Goal: Complete application form

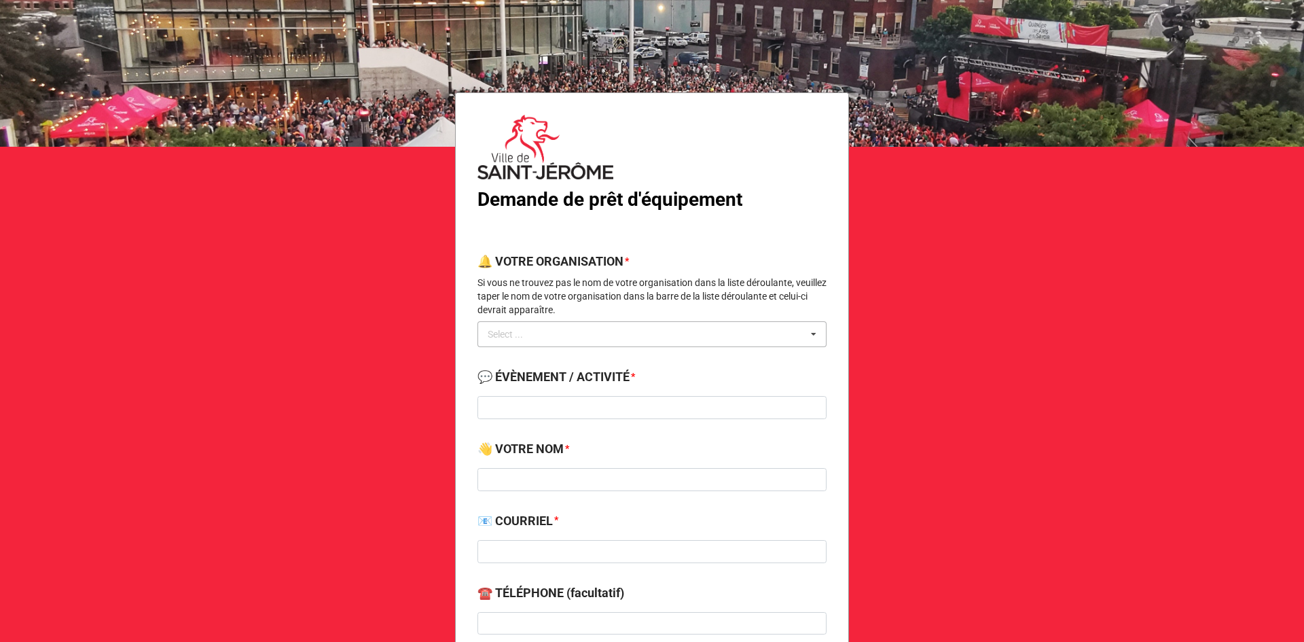
click at [515, 332] on div "Select ..." at bounding box center [513, 335] width 58 height 16
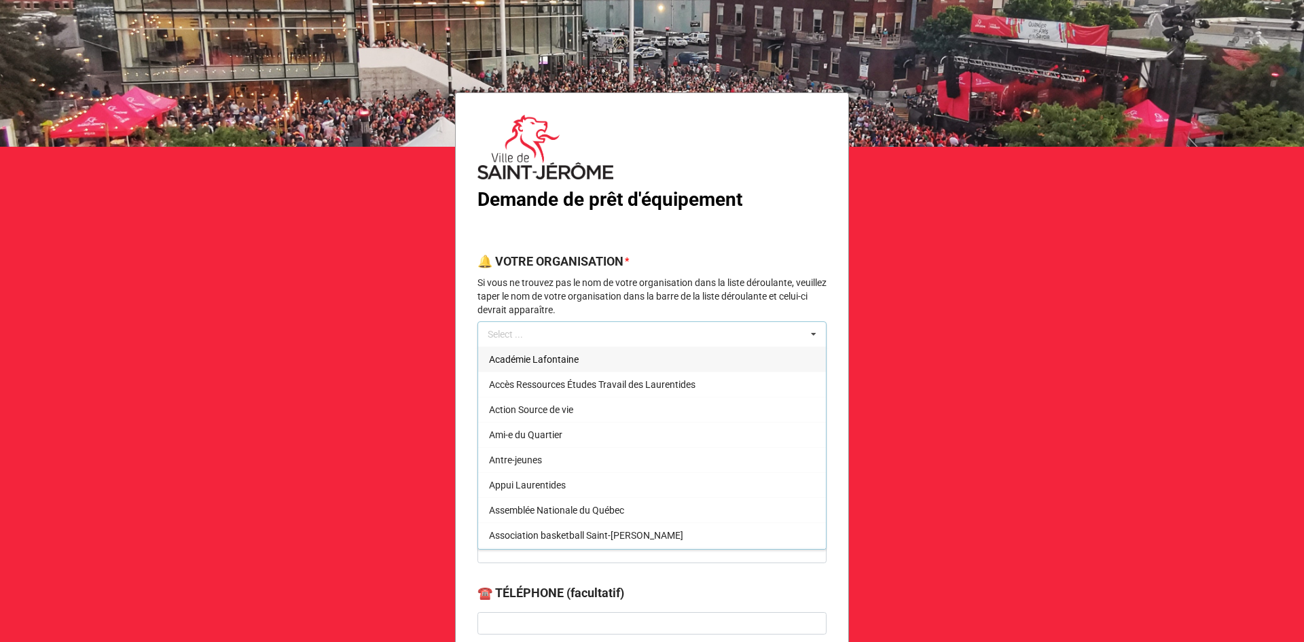
click at [538, 333] on div "Select ... Académie Lafontaine Accès Ressources Études Travail des Laurentides …" at bounding box center [651, 334] width 349 height 26
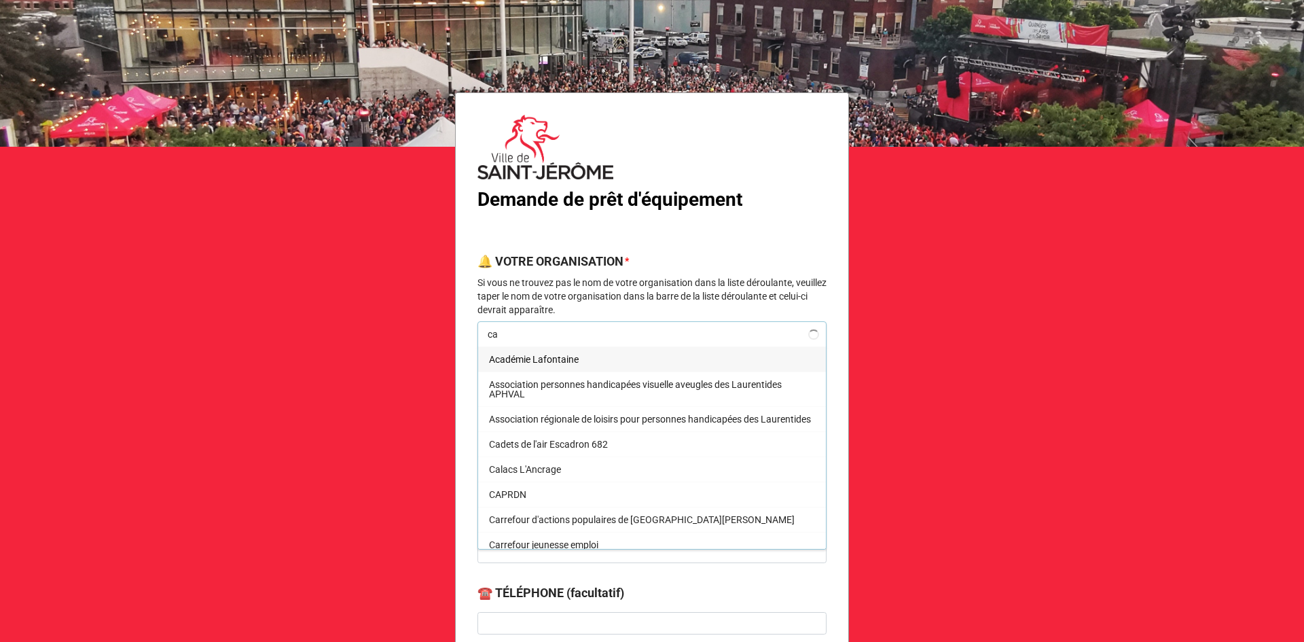
type input "c"
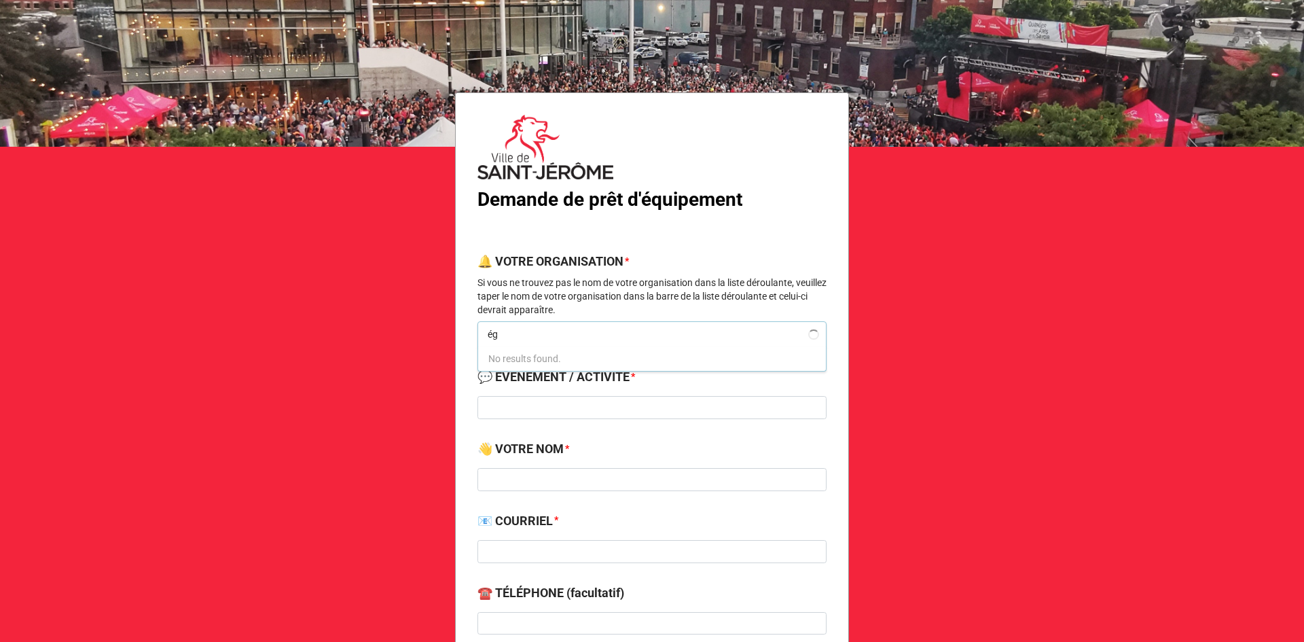
type input "é"
type input "e"
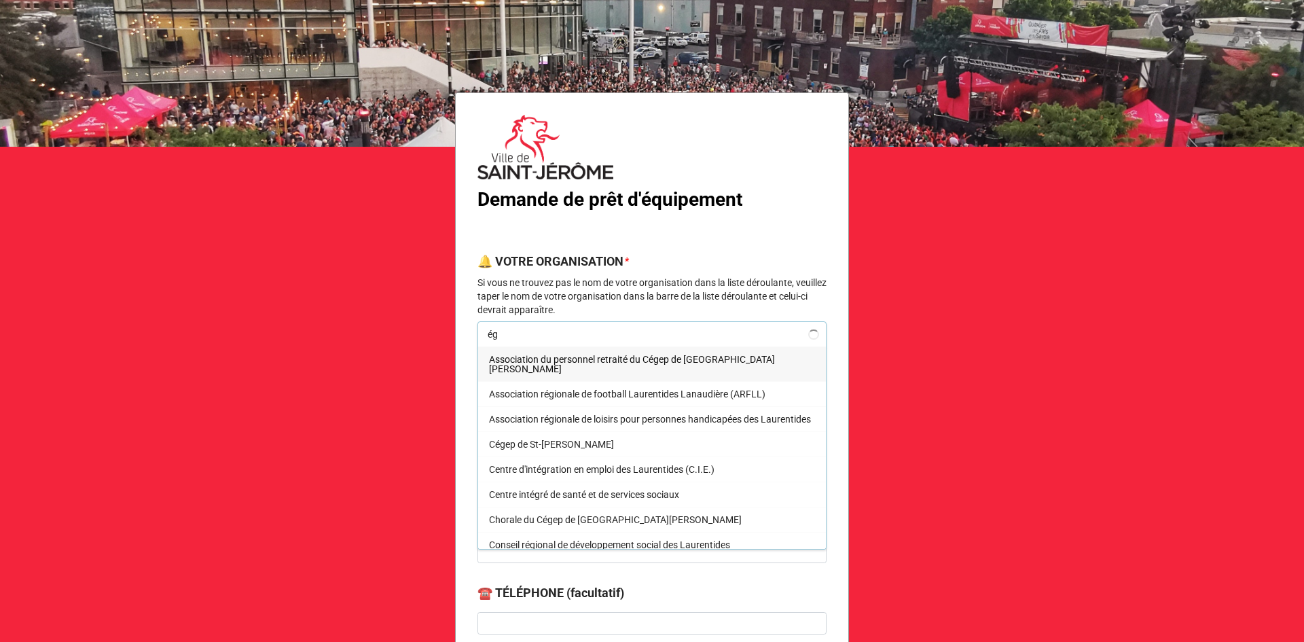
type input "é"
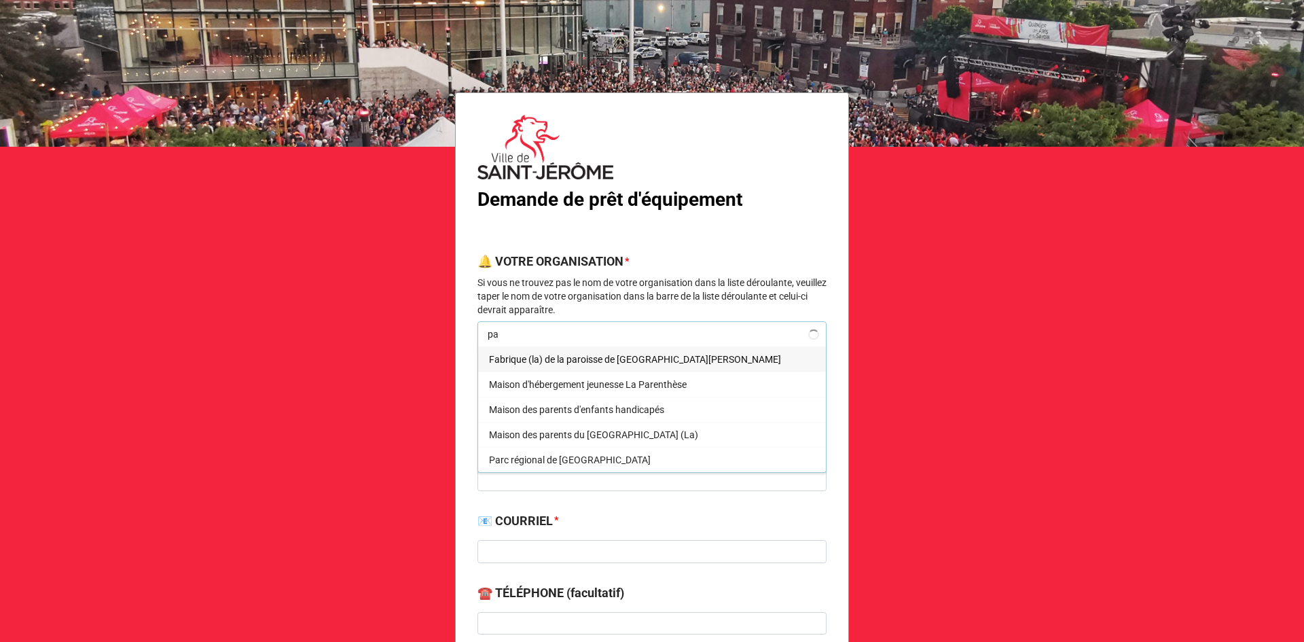
type input "p"
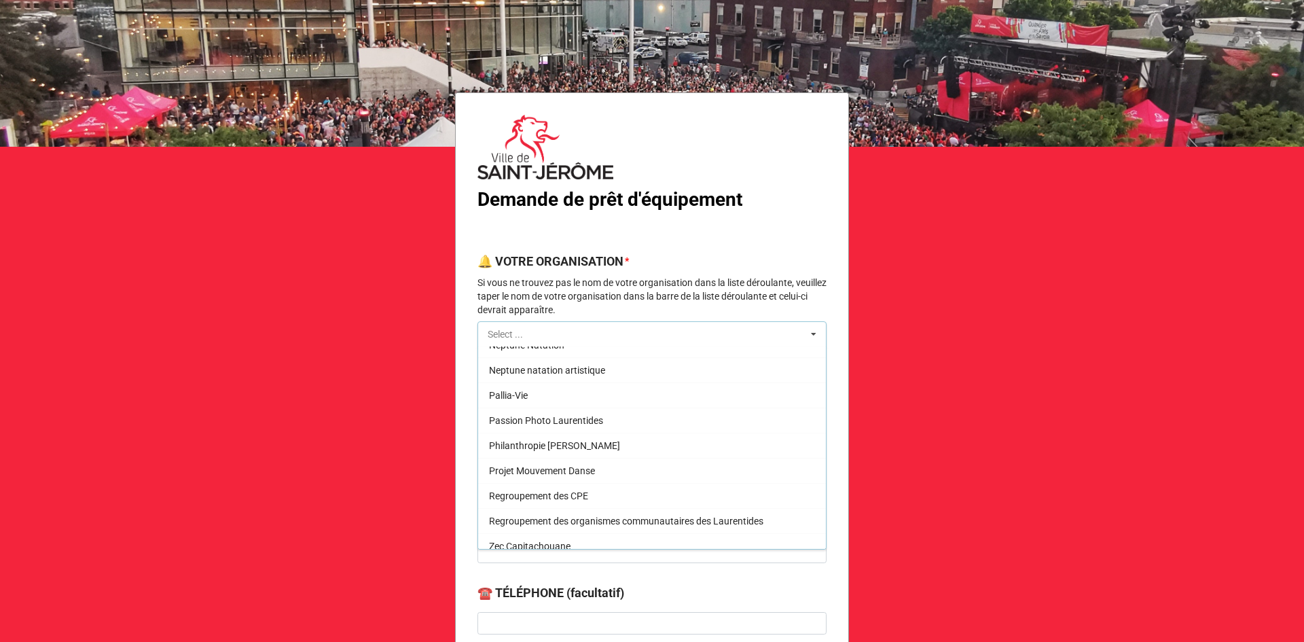
scroll to position [4013, 0]
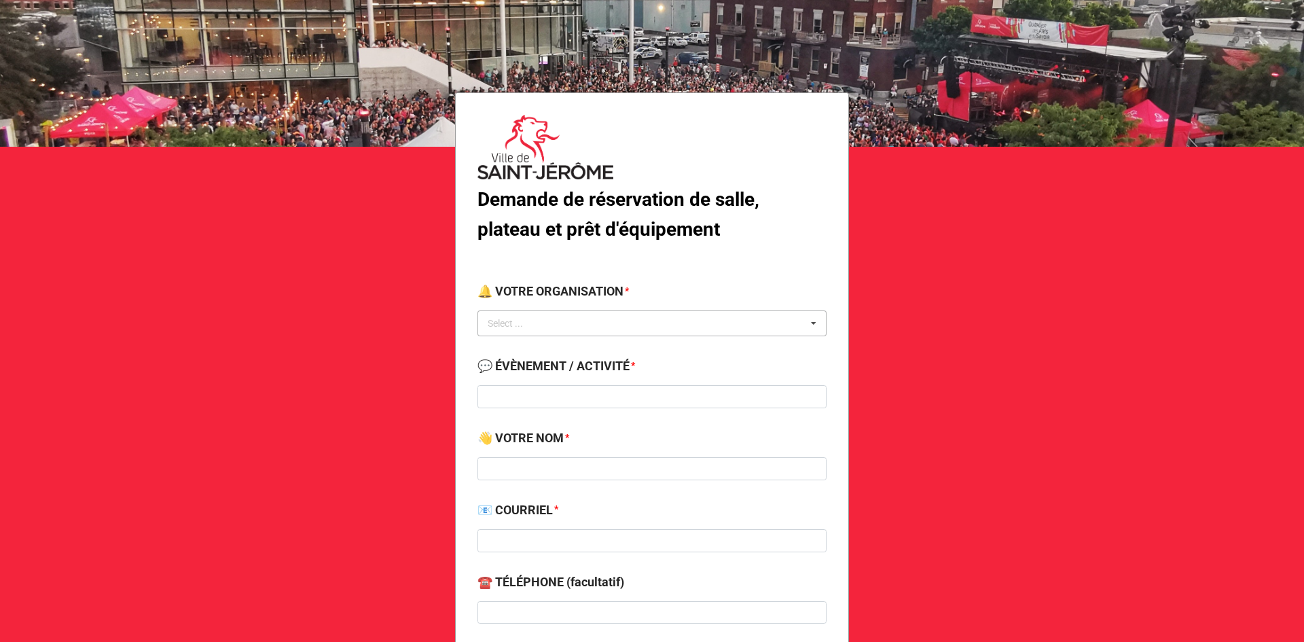
click at [576, 324] on div "Select ... No results found." at bounding box center [651, 323] width 349 height 26
type input "lois"
click at [576, 345] on span "Ville de St-[PERSON_NAME] - Service des loisirs" at bounding box center [587, 348] width 196 height 11
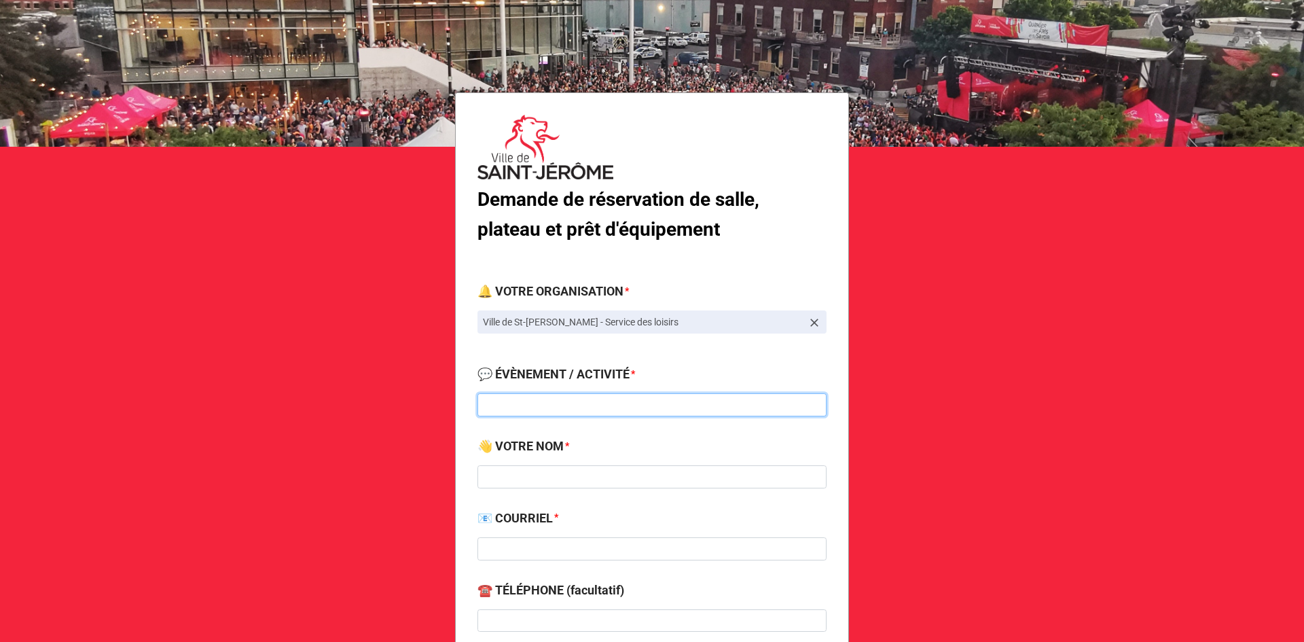
click at [521, 411] on input at bounding box center [651, 404] width 349 height 23
click at [600, 413] on input at bounding box center [651, 404] width 349 height 23
paste input "Pèlerinage Diocésain"
type input "Pèlerinage Diocésain"
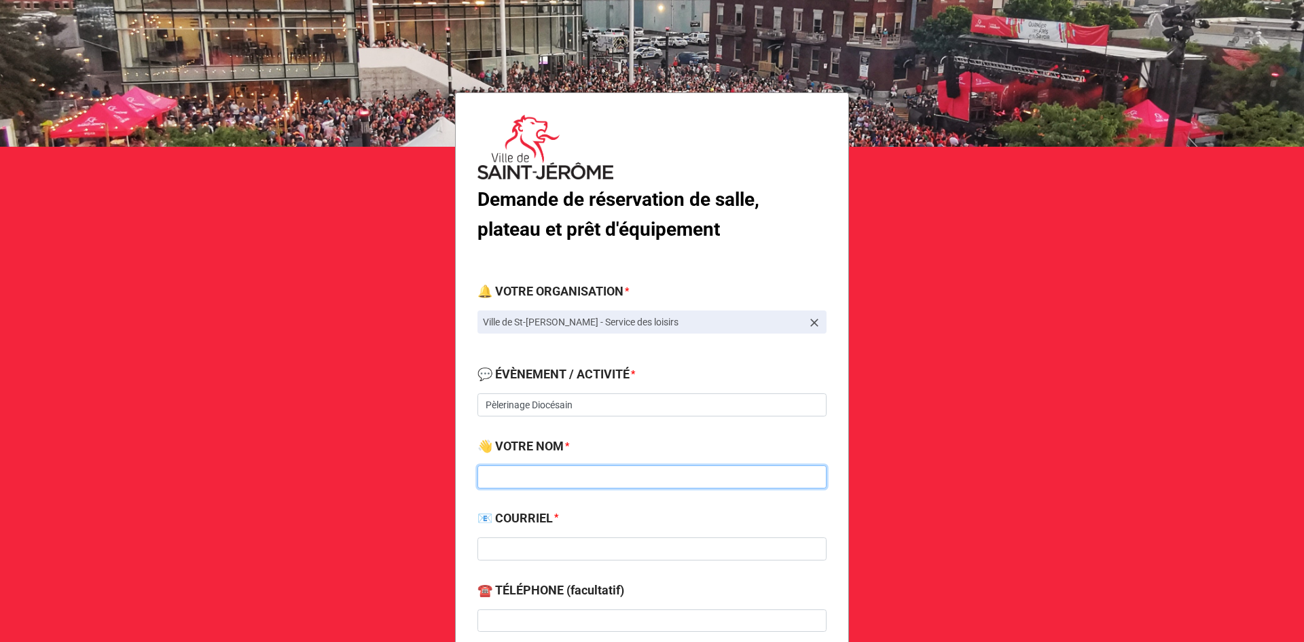
click at [530, 479] on input at bounding box center [651, 476] width 349 height 23
click at [556, 469] on input at bounding box center [651, 476] width 349 height 23
paste input "[PERSON_NAME]"
type input "[PERSON_NAME]"
click at [534, 542] on input at bounding box center [651, 548] width 349 height 23
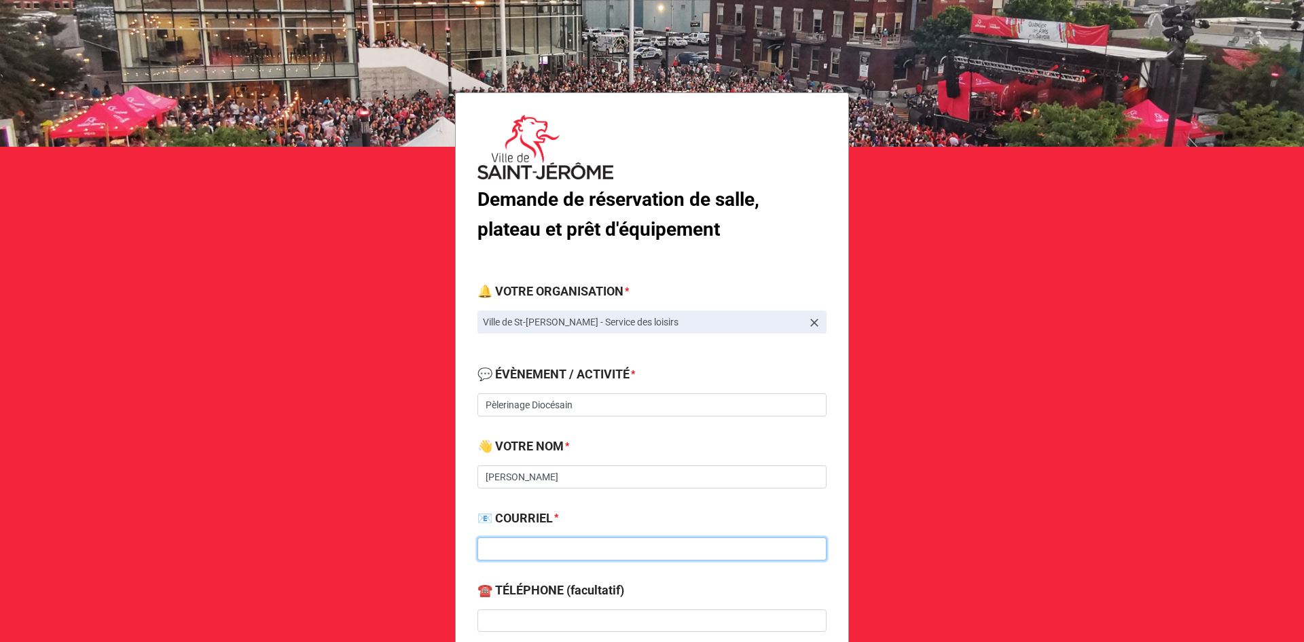
paste input "[EMAIL_ADDRESS][DOMAIN_NAME]"
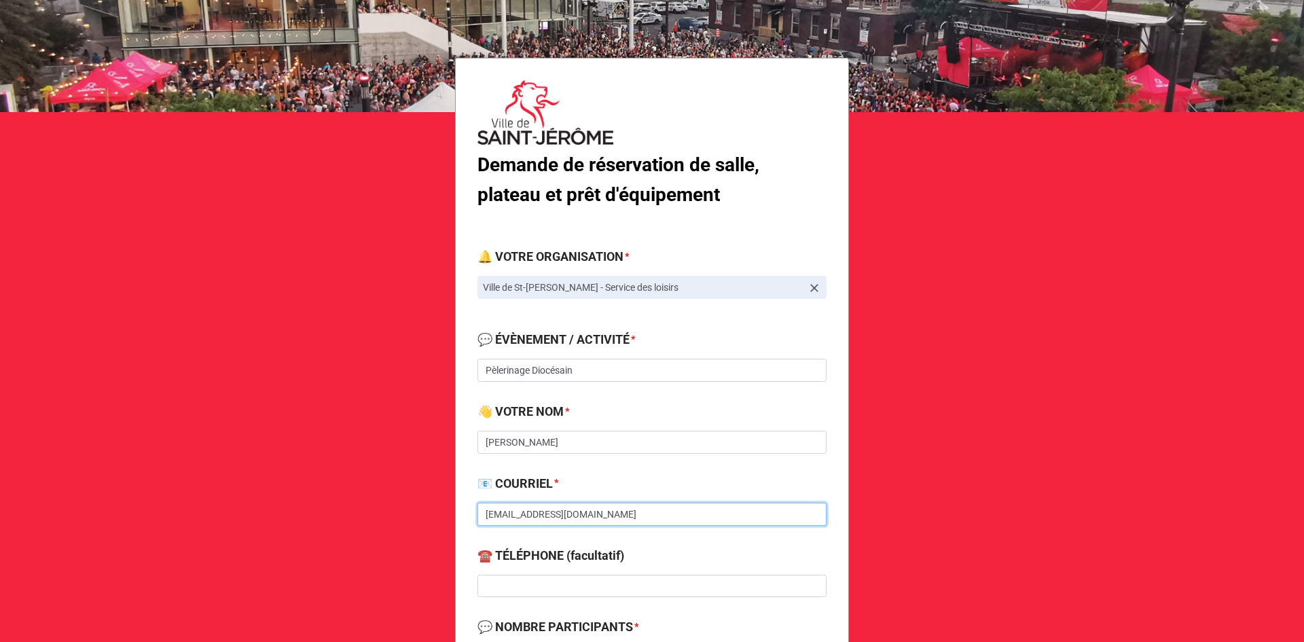
scroll to position [136, 0]
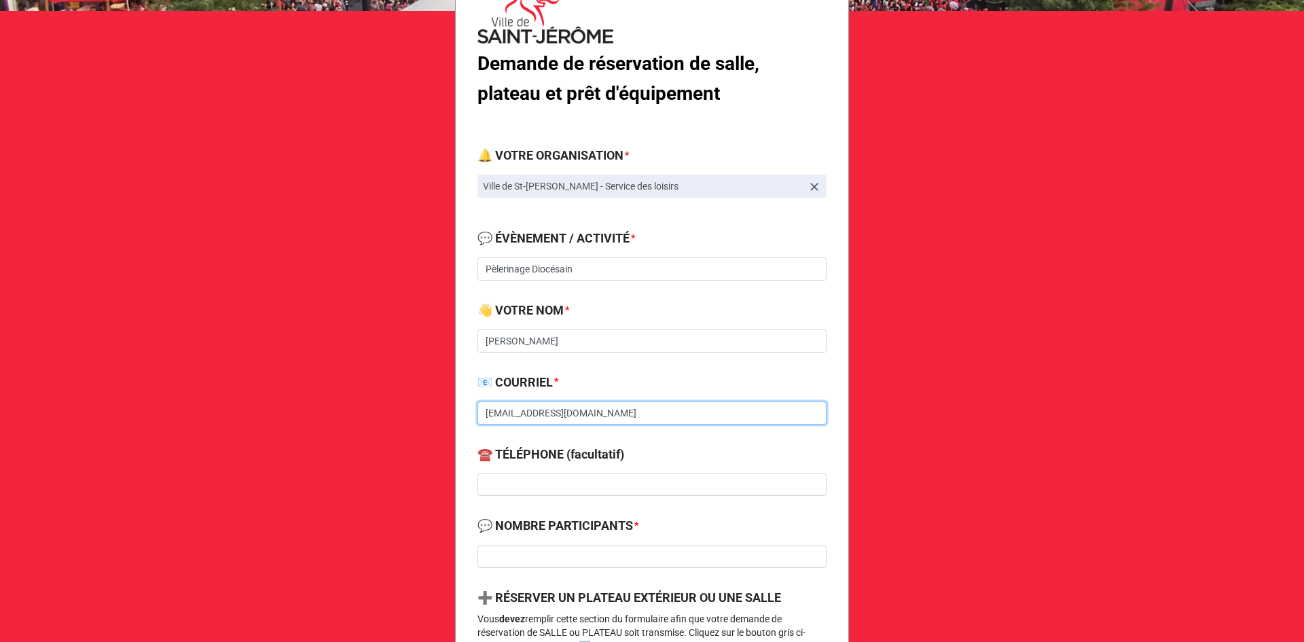
type input "[EMAIL_ADDRESS][DOMAIN_NAME]"
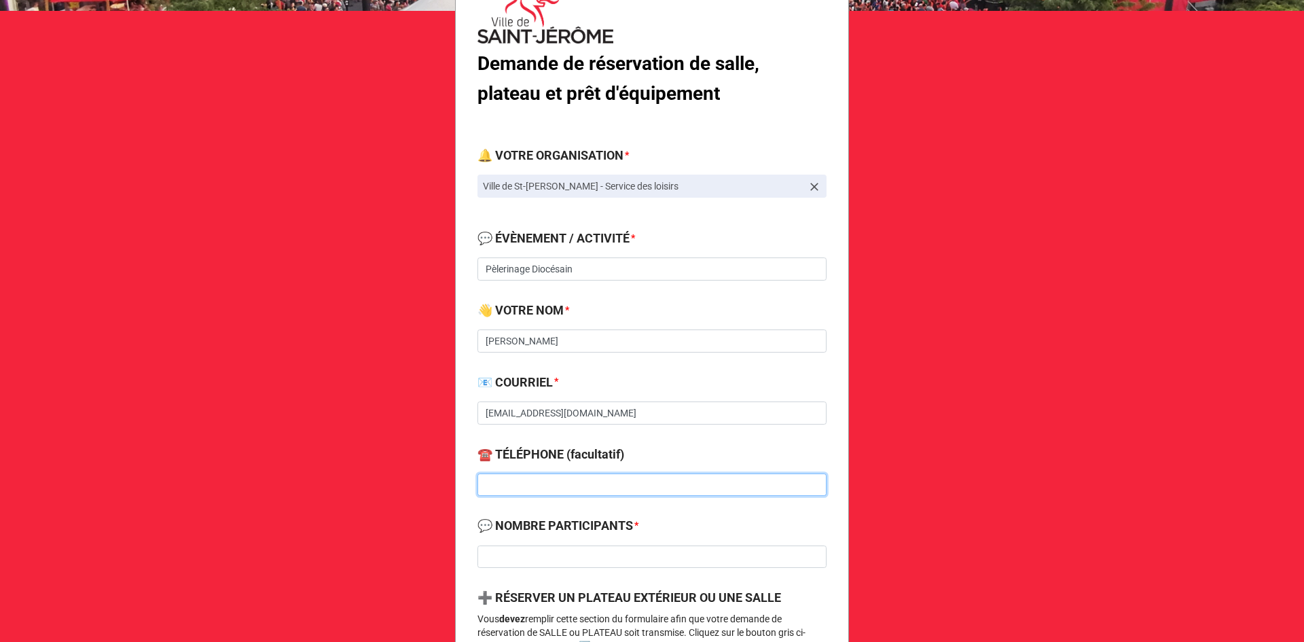
click at [568, 479] on input at bounding box center [651, 484] width 349 height 23
paste input "[PHONE_NUMBER]"
type input "[PHONE_NUMBER]"
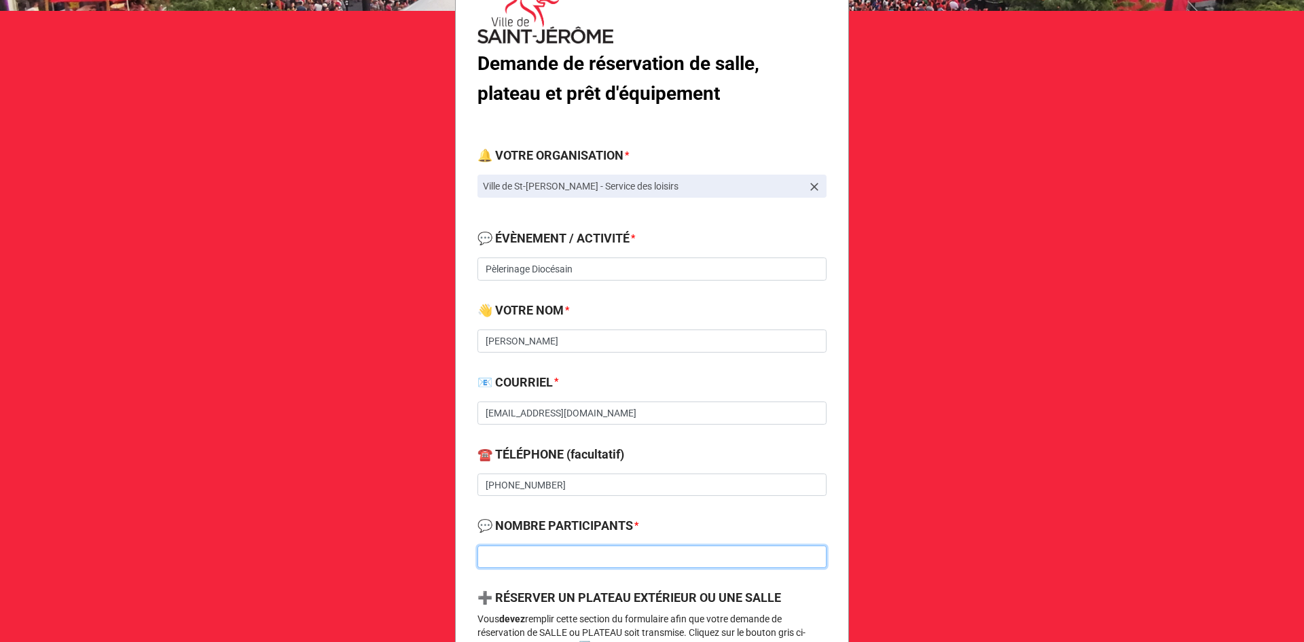
click at [556, 555] on input at bounding box center [651, 556] width 349 height 23
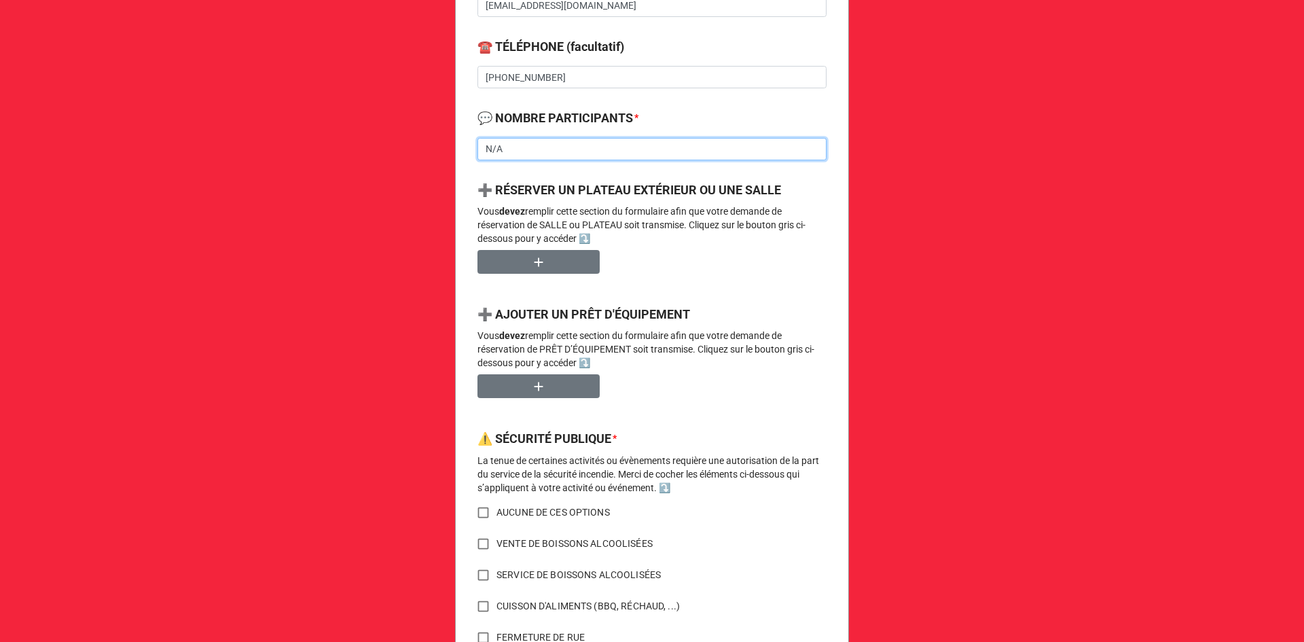
scroll to position [611, 0]
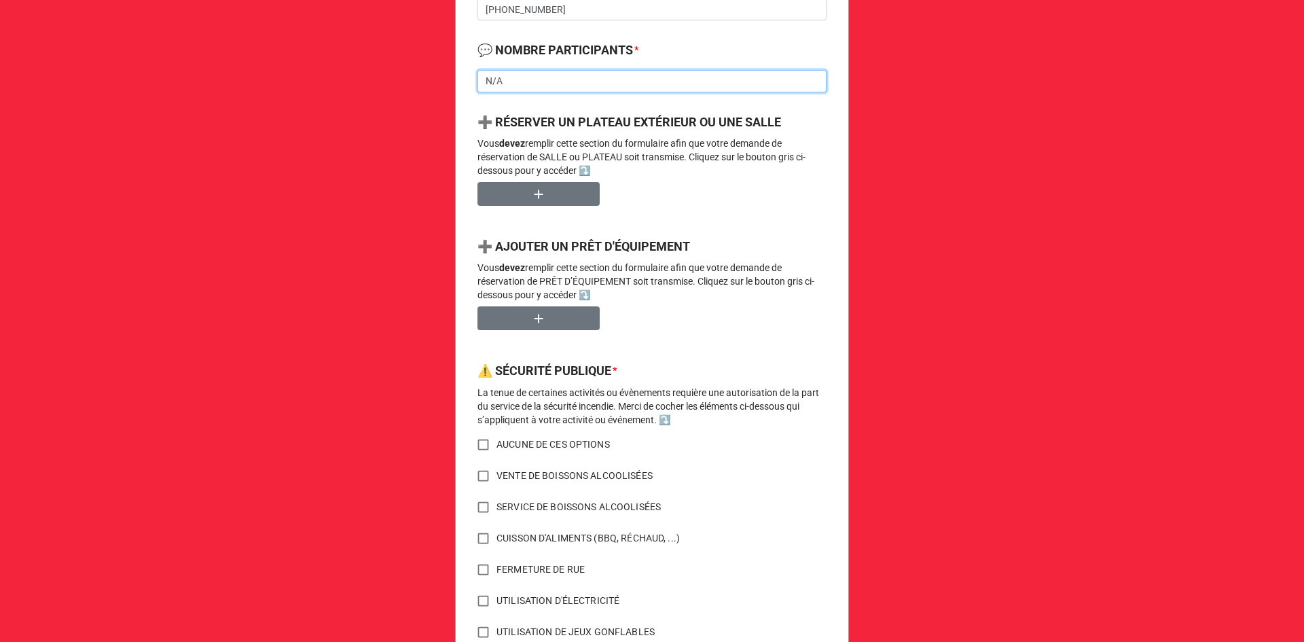
type input "N/A"
click at [477, 445] on input "AUCUNE DE CES OPTIONS" at bounding box center [483, 444] width 26 height 26
checkbox input "true"
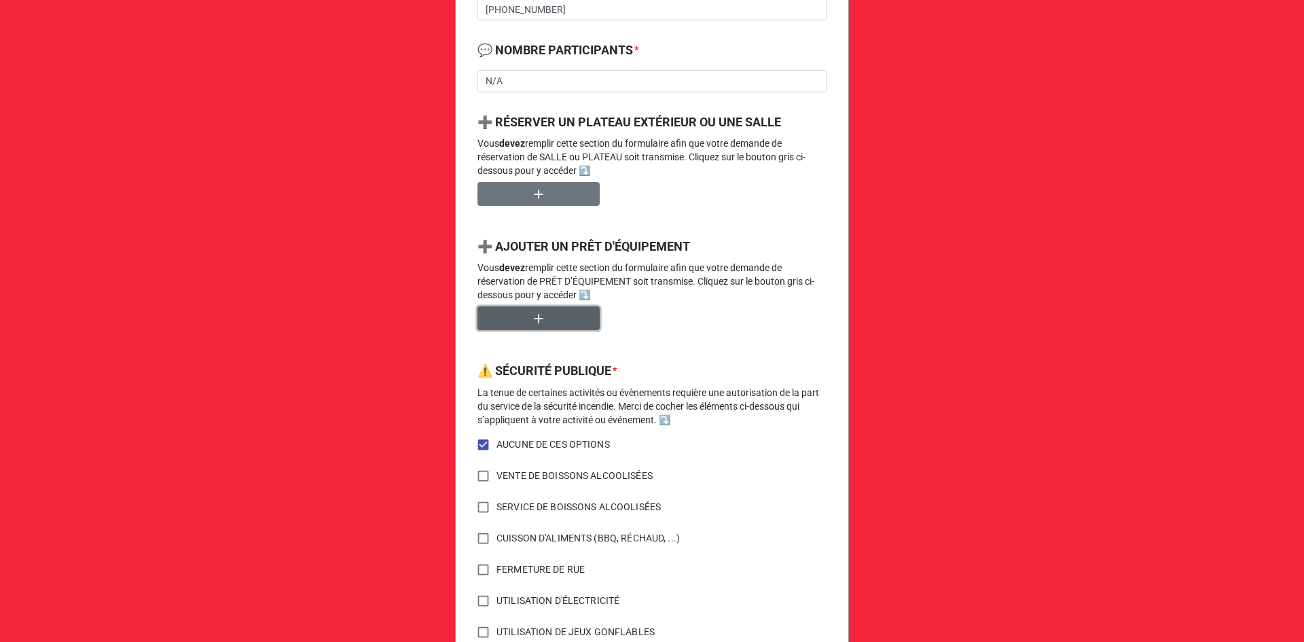
click at [540, 325] on icon "button" at bounding box center [538, 318] width 15 height 15
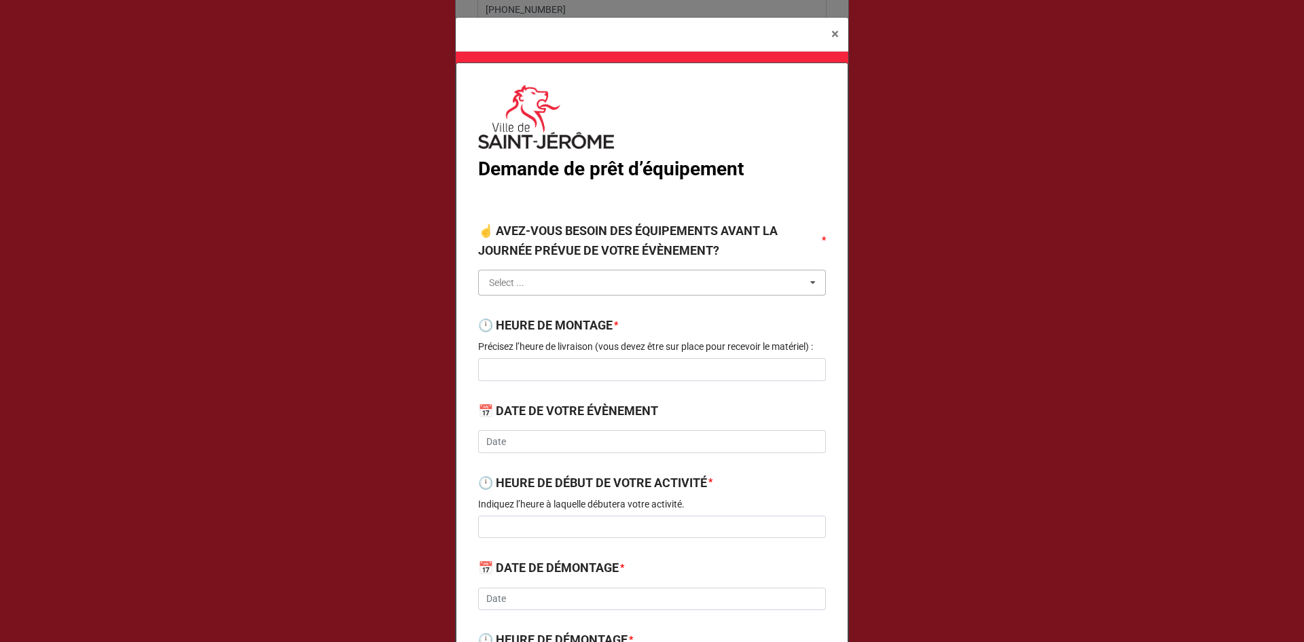
click at [578, 287] on input "text" at bounding box center [652, 282] width 346 height 24
click at [534, 333] on div "NON" at bounding box center [652, 332] width 346 height 25
click at [525, 378] on input at bounding box center [652, 369] width 348 height 23
click at [549, 365] on input at bounding box center [652, 369] width 348 height 23
type input "8h00"
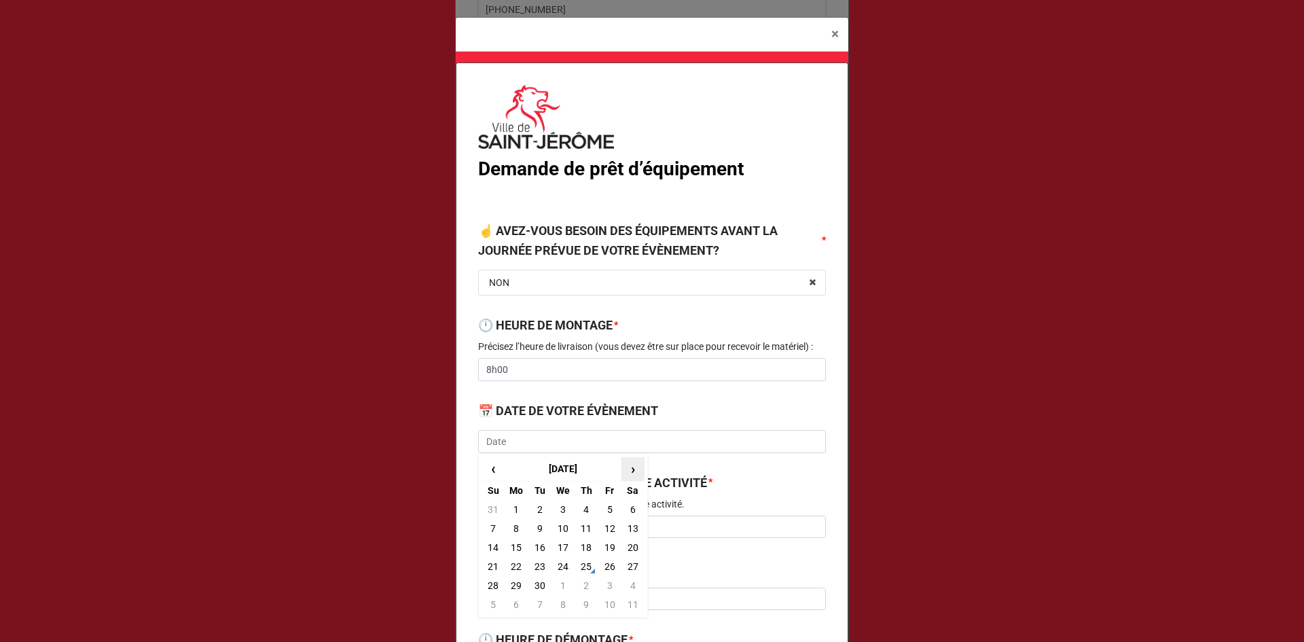
click at [629, 478] on span "›" at bounding box center [633, 469] width 22 height 22
click at [604, 512] on td "3" at bounding box center [609, 509] width 23 height 19
type input "[DATE]"
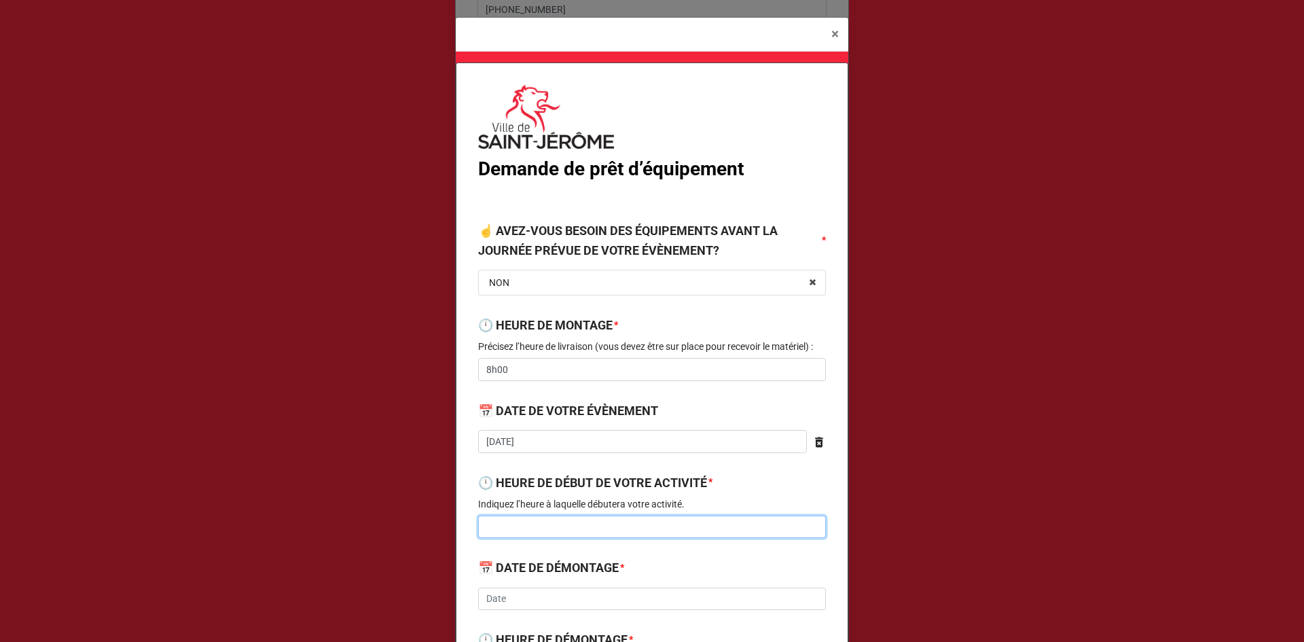
click at [513, 517] on input at bounding box center [652, 526] width 348 height 23
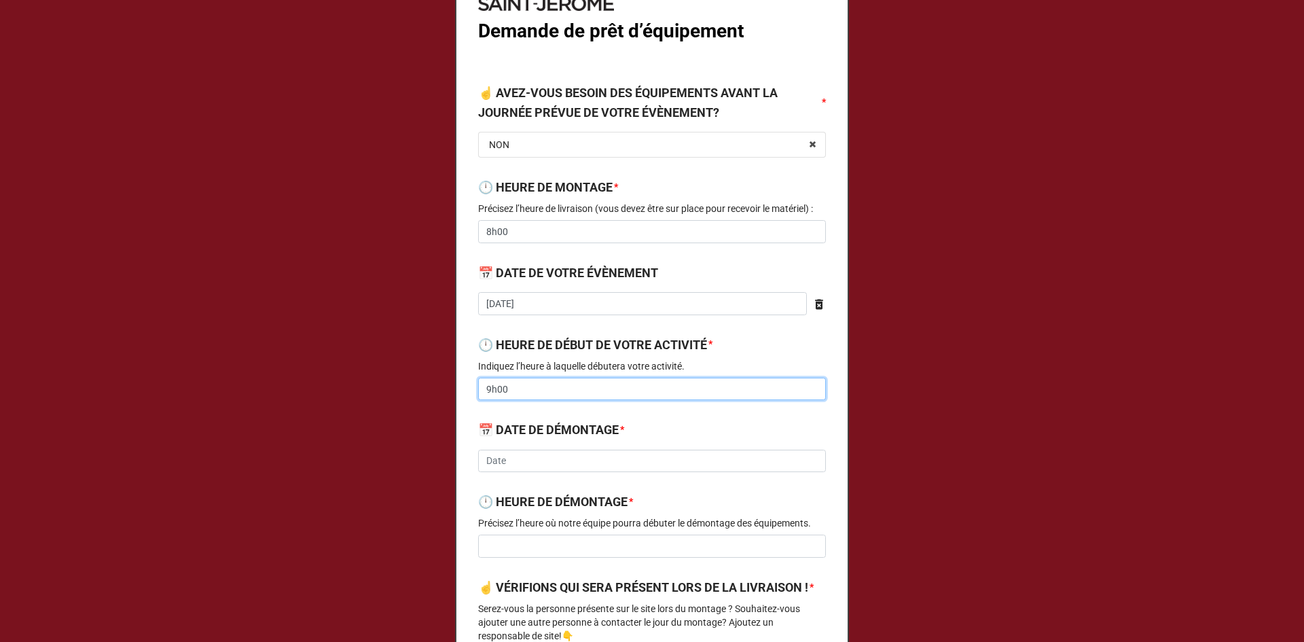
scroll to position [204, 0]
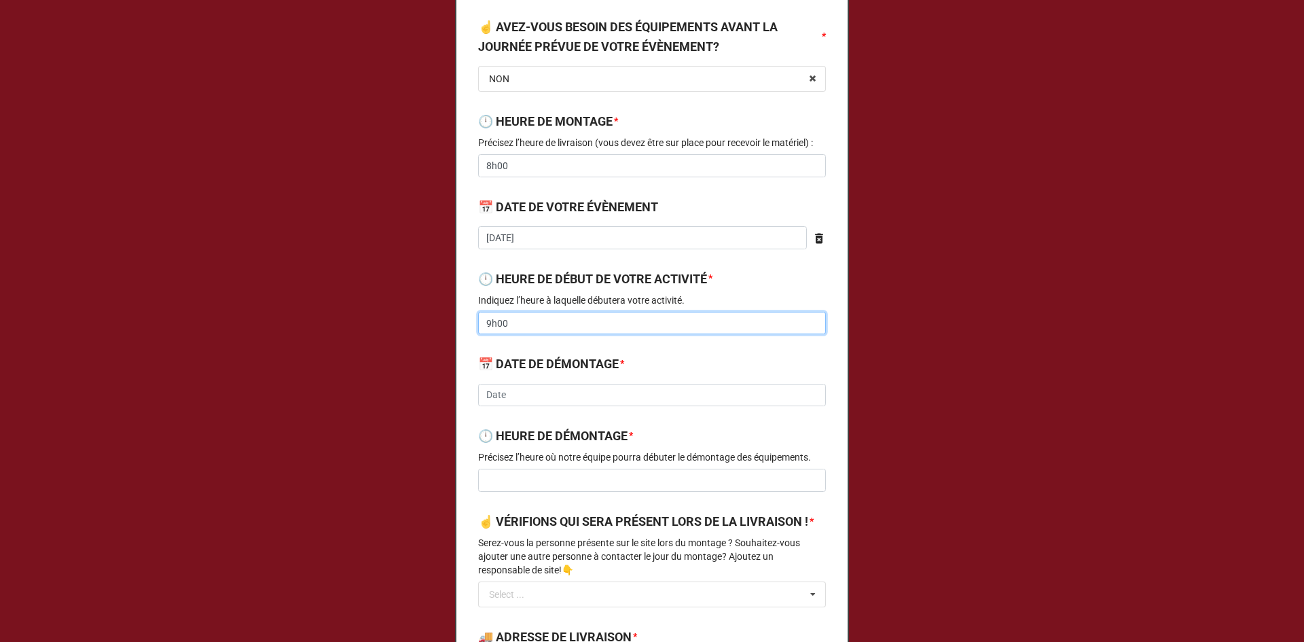
type input "9h00"
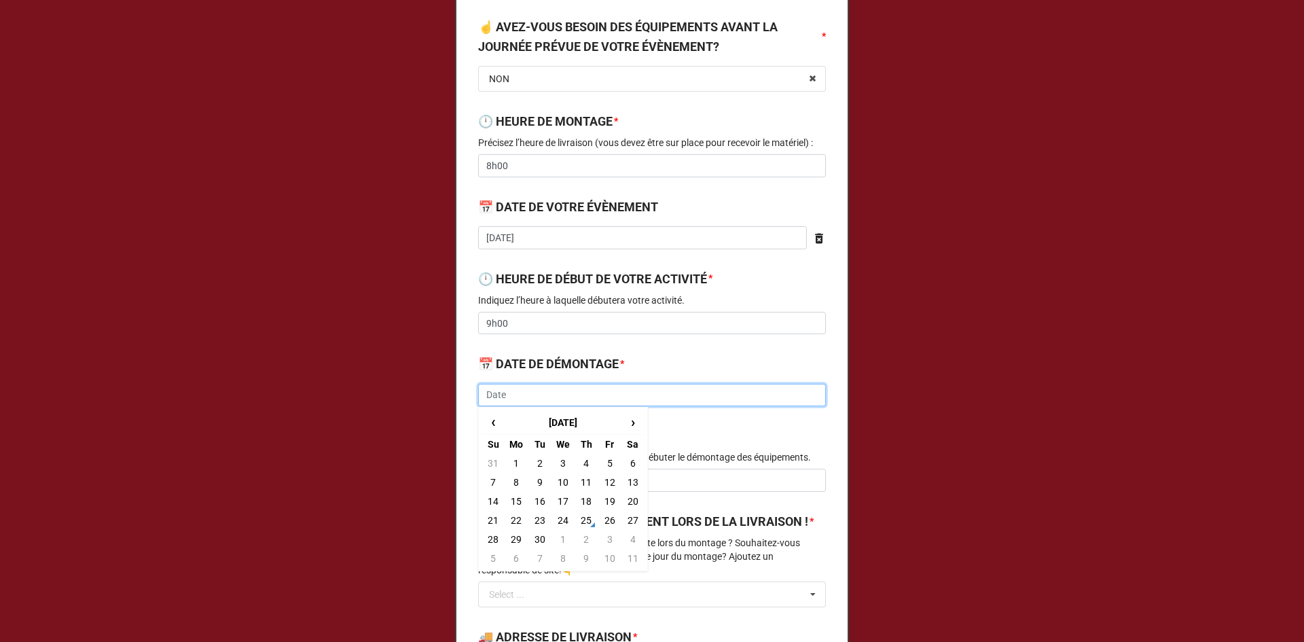
click at [511, 398] on input "text" at bounding box center [652, 395] width 348 height 23
click at [631, 426] on span "›" at bounding box center [633, 422] width 22 height 22
click at [488, 484] on td "5" at bounding box center [492, 482] width 23 height 19
type input "[DATE]"
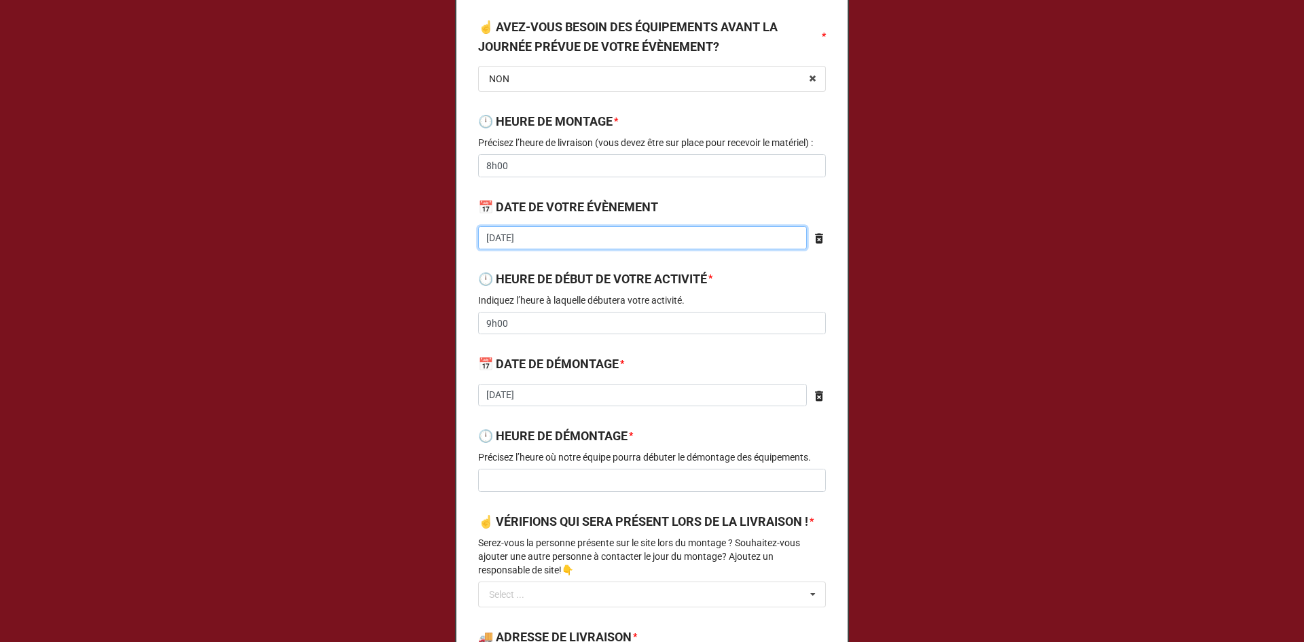
click at [547, 242] on input "[DATE]" at bounding box center [642, 237] width 329 height 23
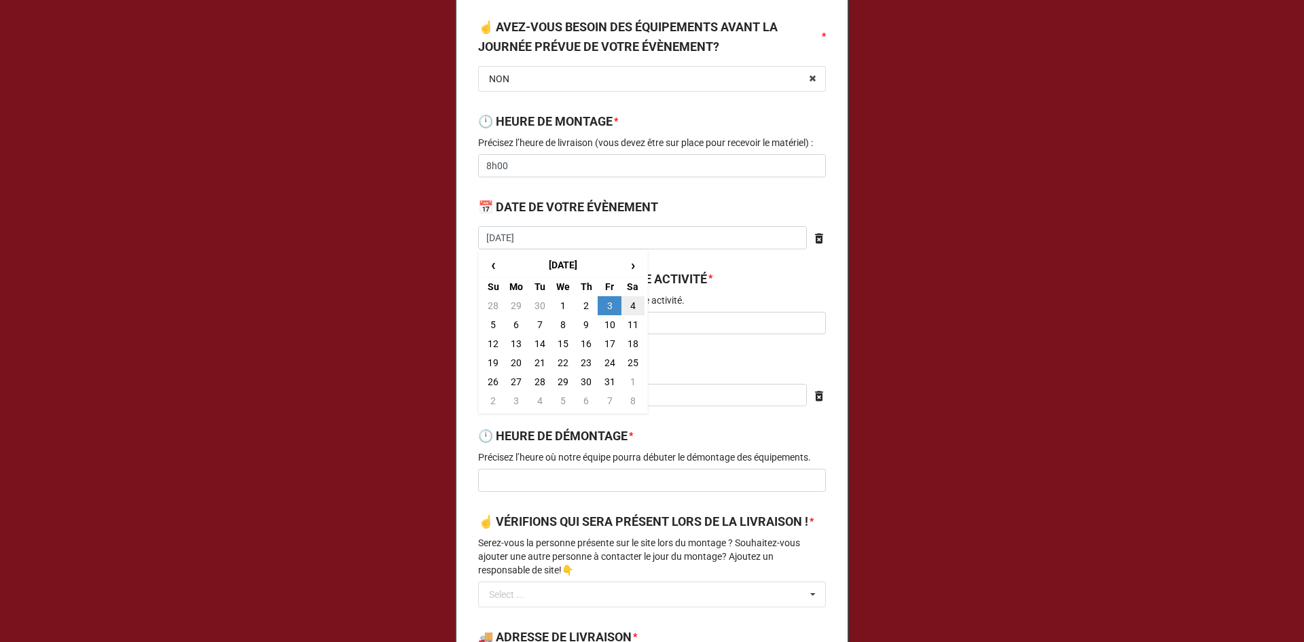
click at [631, 306] on td "4" at bounding box center [632, 305] width 23 height 19
type input "[DATE]"
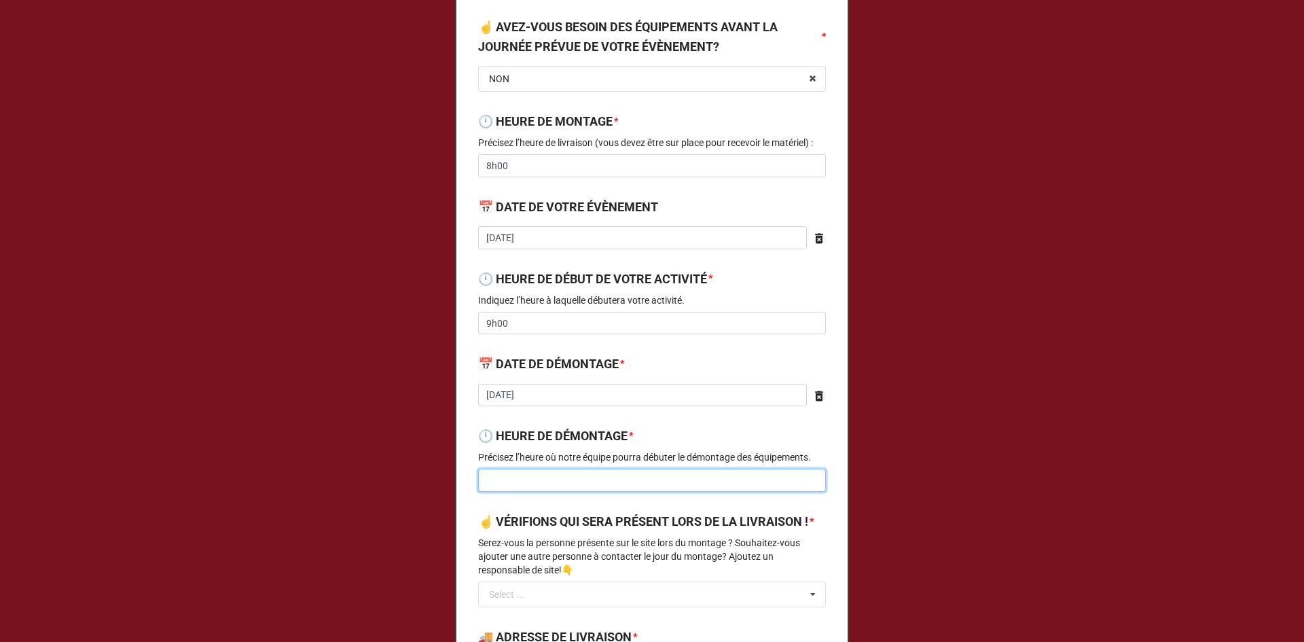
click at [532, 485] on input at bounding box center [652, 480] width 348 height 23
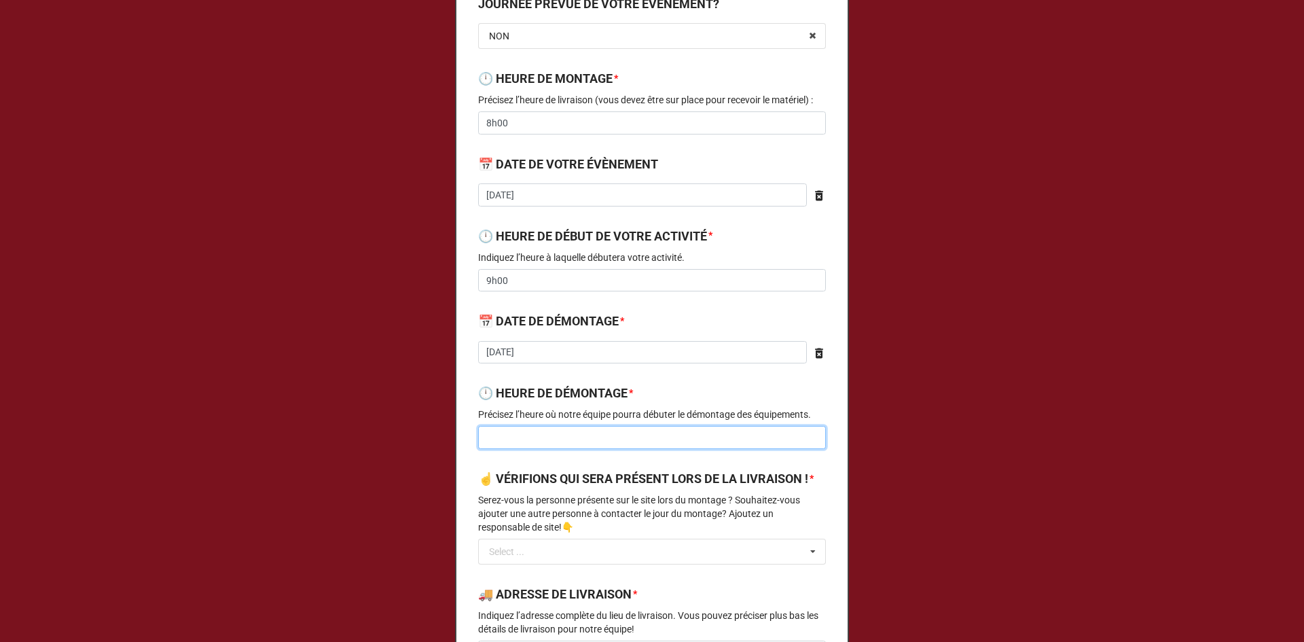
scroll to position [340, 0]
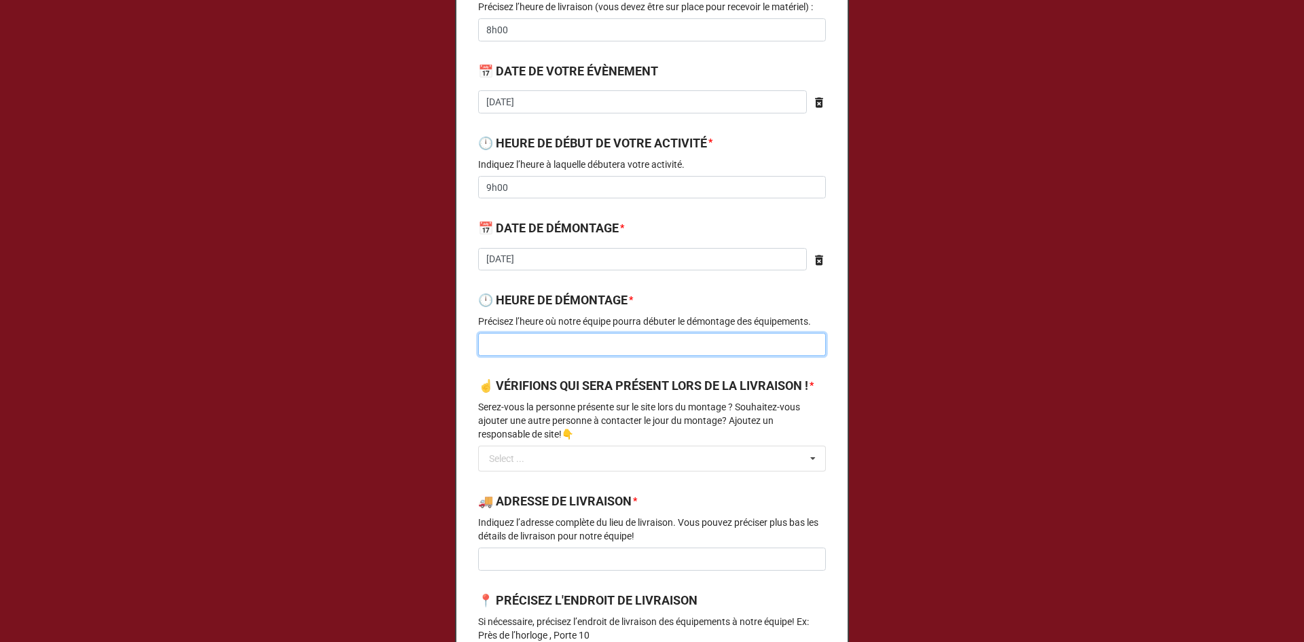
click at [537, 343] on input at bounding box center [652, 344] width 348 height 23
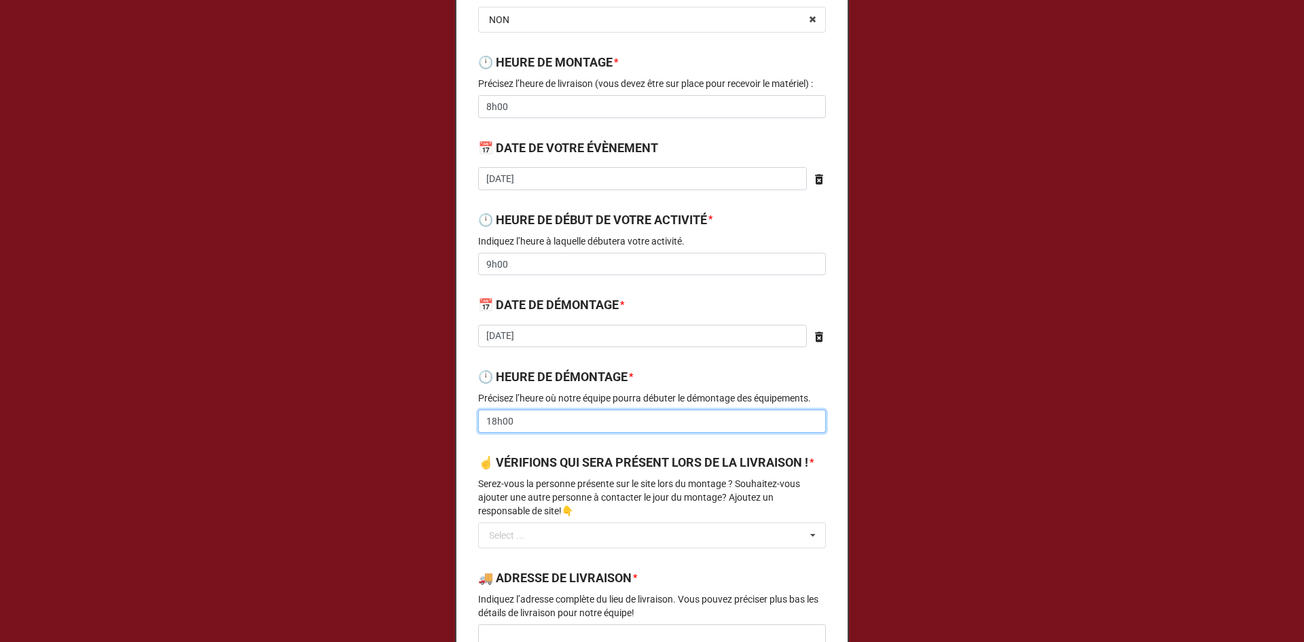
scroll to position [407, 0]
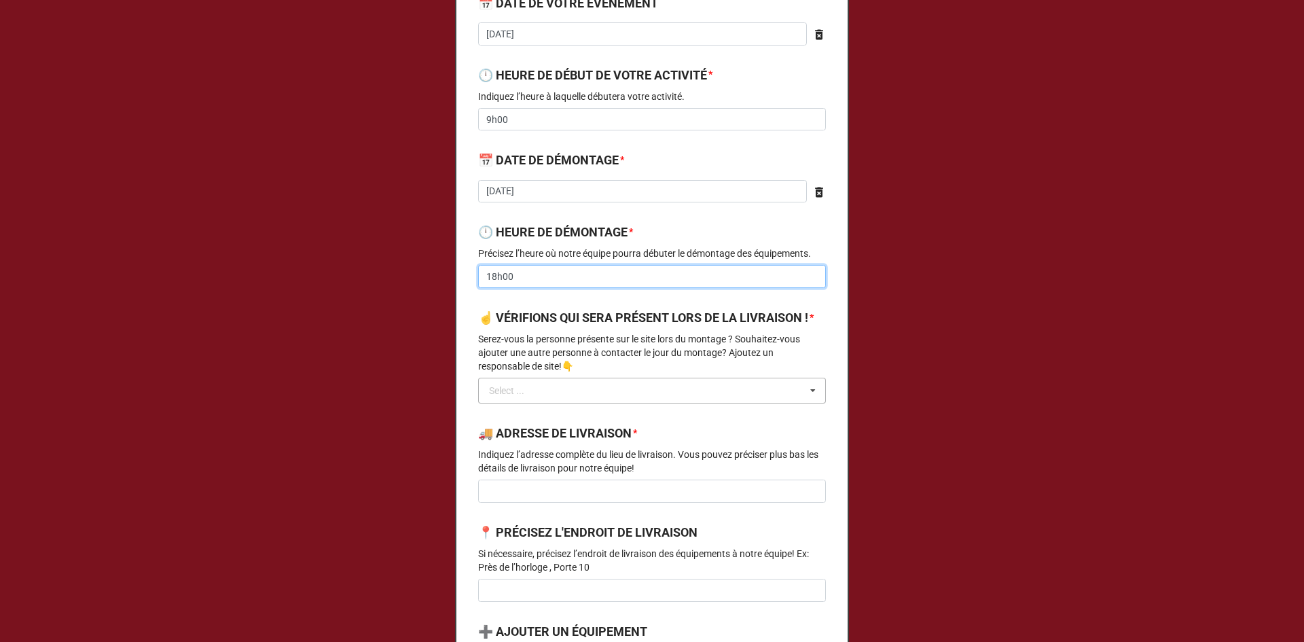
type input "18h00"
click at [545, 403] on input "text" at bounding box center [652, 390] width 346 height 24
click at [521, 421] on span "CONTACTEZ-MOI" at bounding box center [526, 415] width 73 height 11
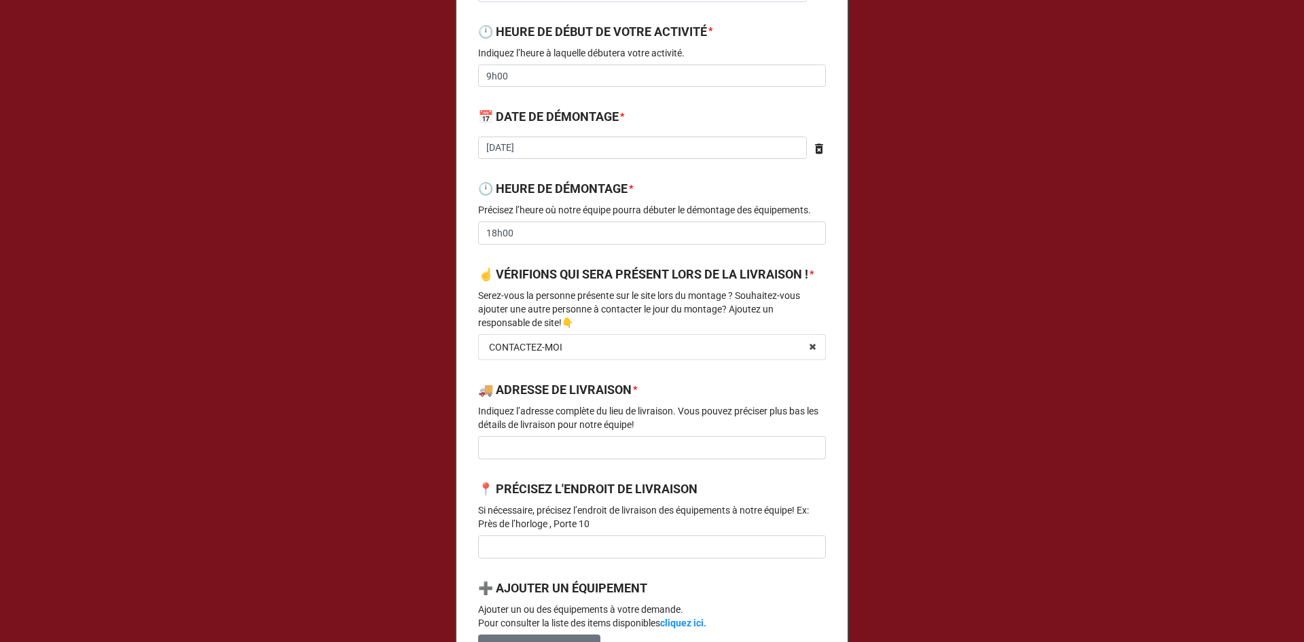
scroll to position [475, 0]
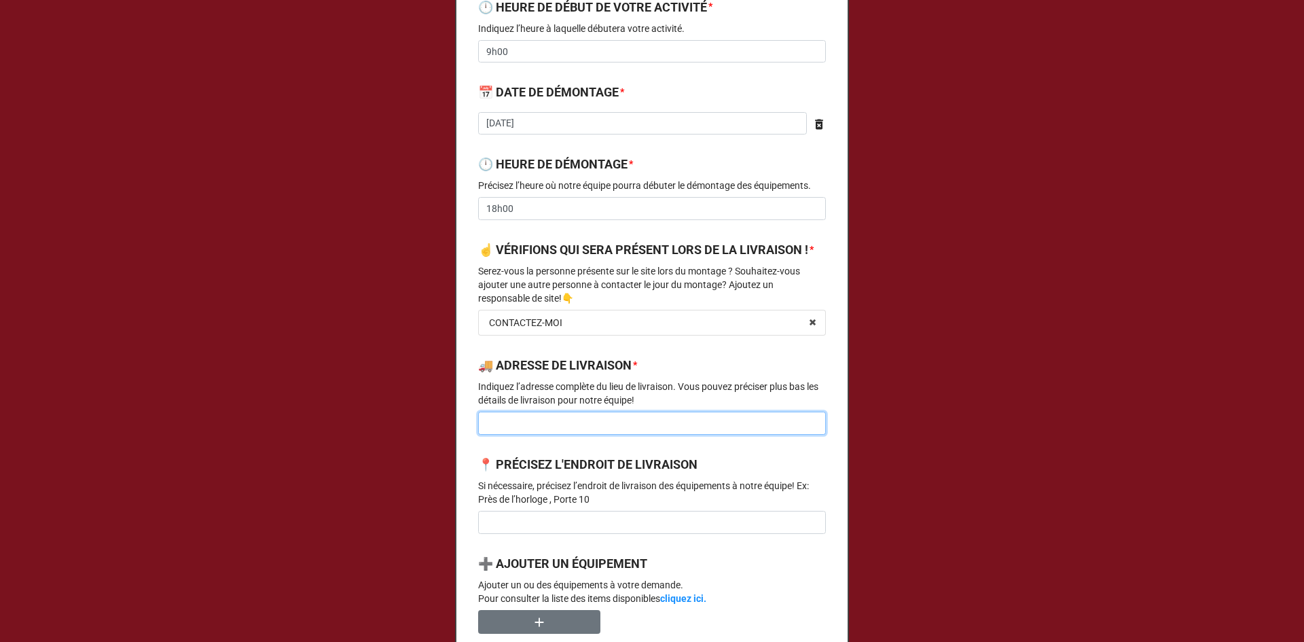
click at [530, 435] on input at bounding box center [652, 422] width 348 height 23
click at [549, 435] on input "Cathédrale" at bounding box center [652, 422] width 348 height 23
type input "[GEOGRAPHIC_DATA][PERSON_NAME]"
click at [574, 534] on input at bounding box center [652, 522] width 348 height 23
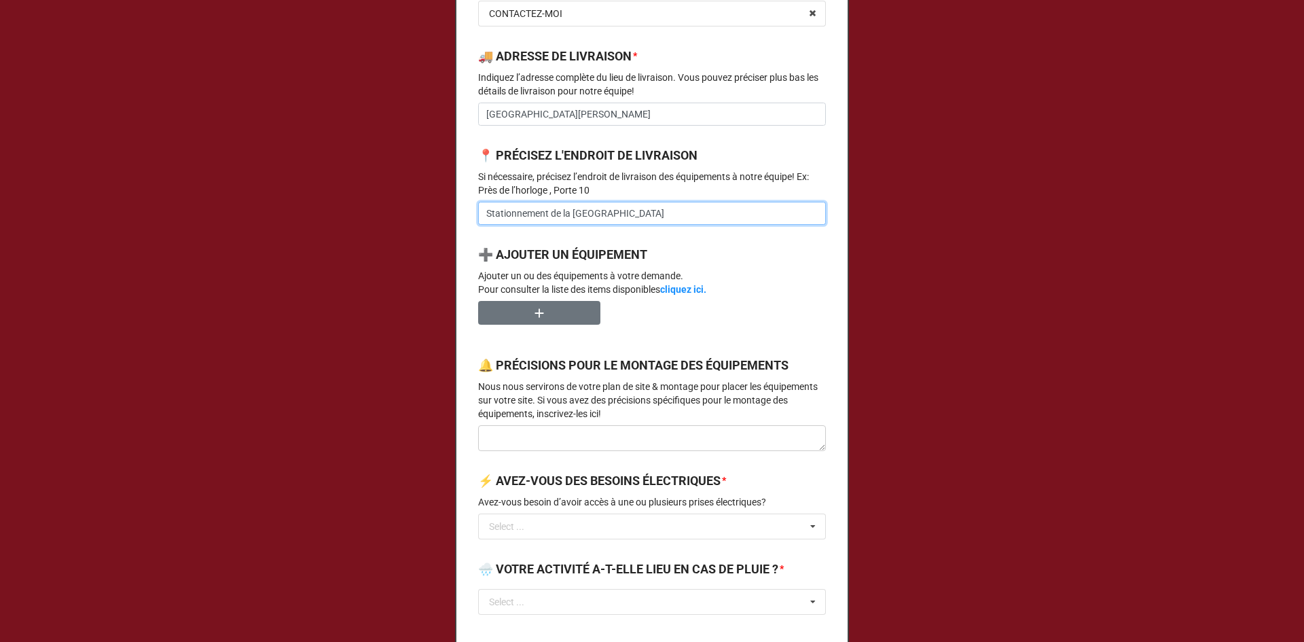
scroll to position [815, 0]
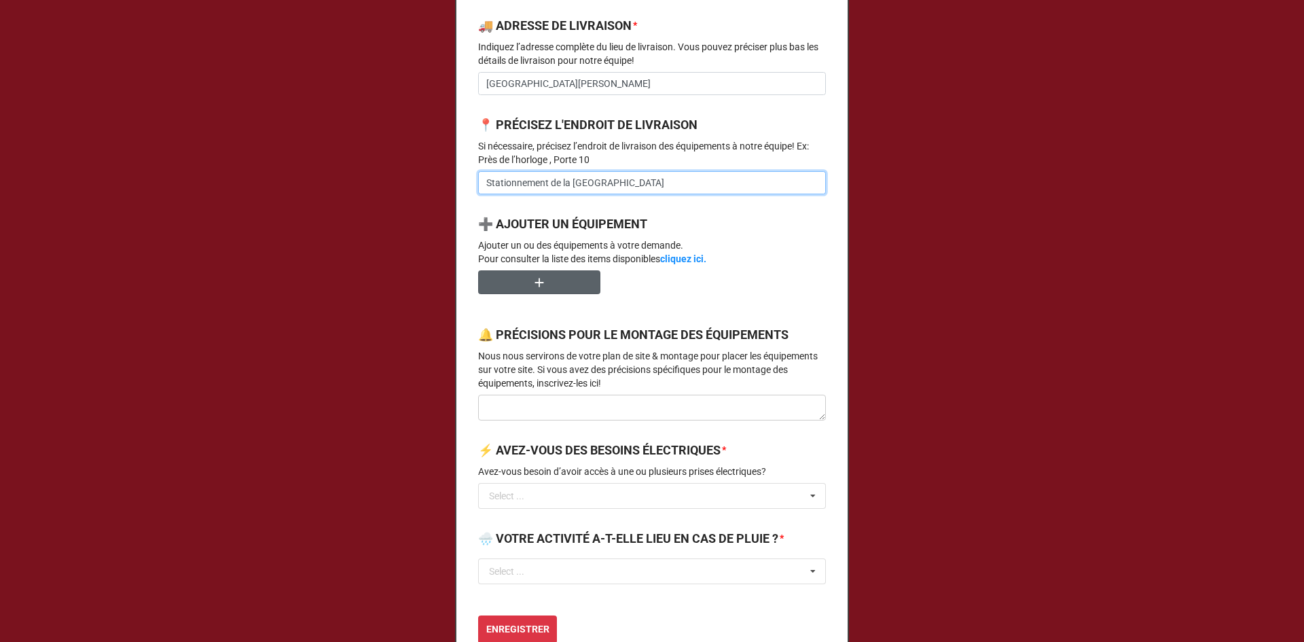
type input "Stationnement de la [GEOGRAPHIC_DATA]"
click at [544, 293] on button "button" at bounding box center [539, 282] width 122 height 24
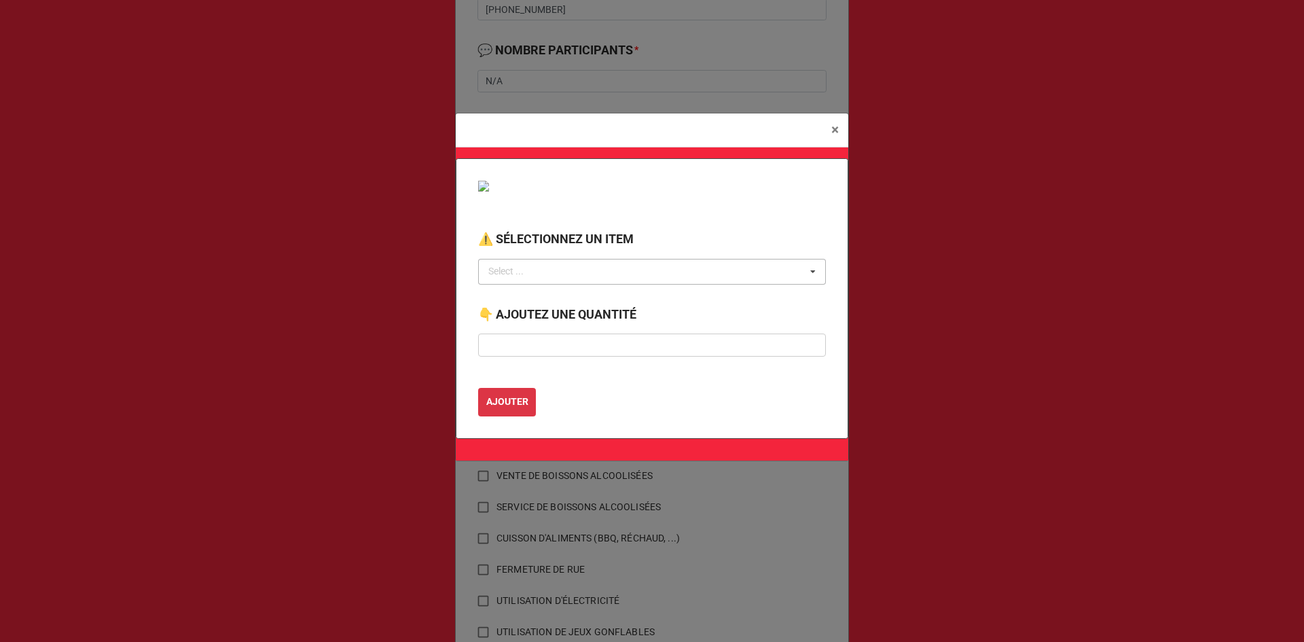
click at [547, 278] on div "Select ... No results found." at bounding box center [652, 272] width 348 height 26
type input "barri"
click at [554, 291] on span "BARRIÈRE ANTI-ÉMEUTE 8 PIEDS" at bounding box center [560, 296] width 141 height 11
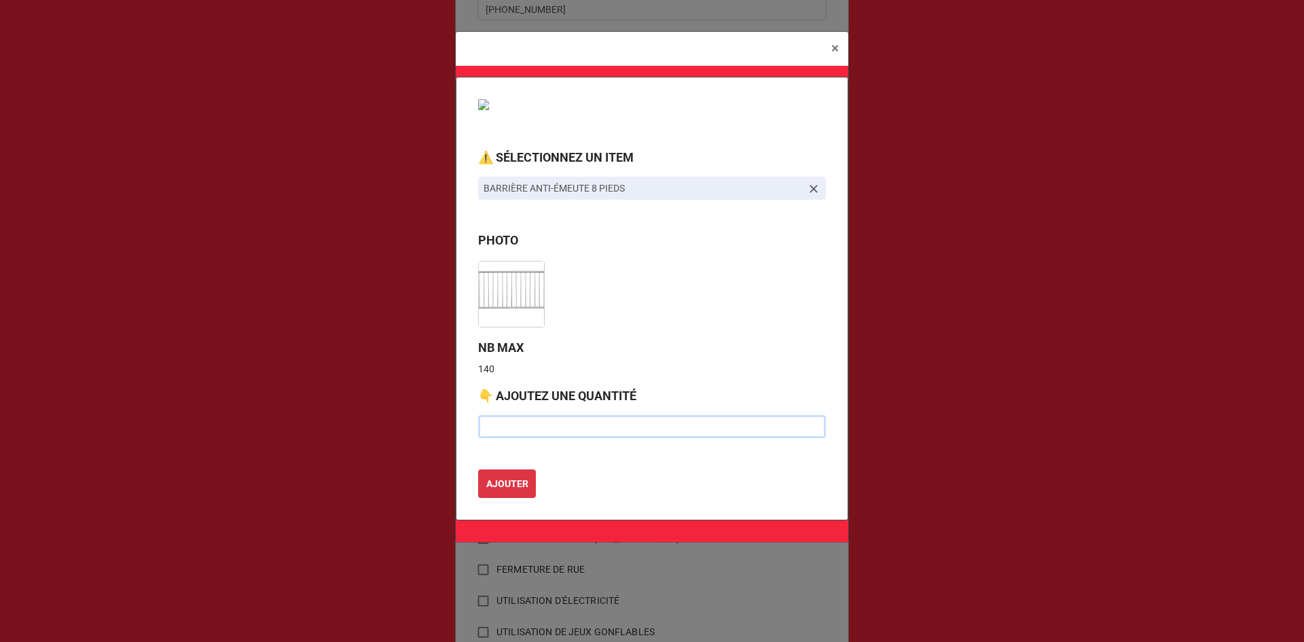
click at [523, 429] on input "text" at bounding box center [652, 426] width 348 height 23
type input "2"
click at [494, 489] on b "AJOUTER" at bounding box center [507, 484] width 42 height 14
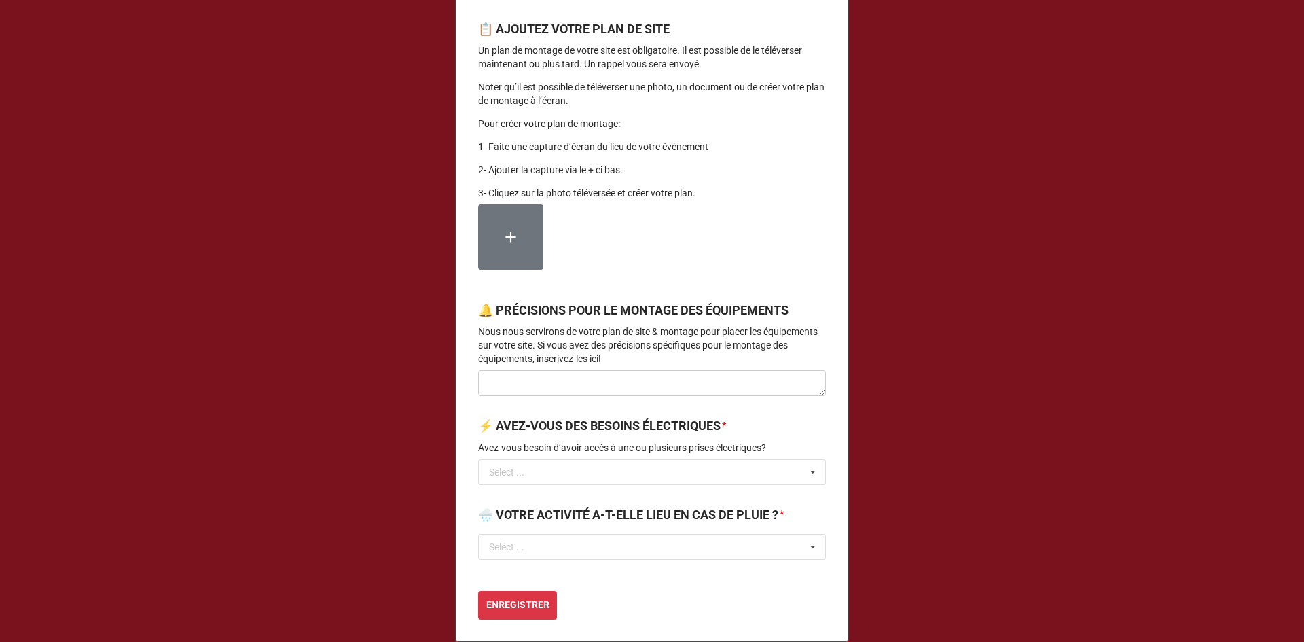
scroll to position [1222, 0]
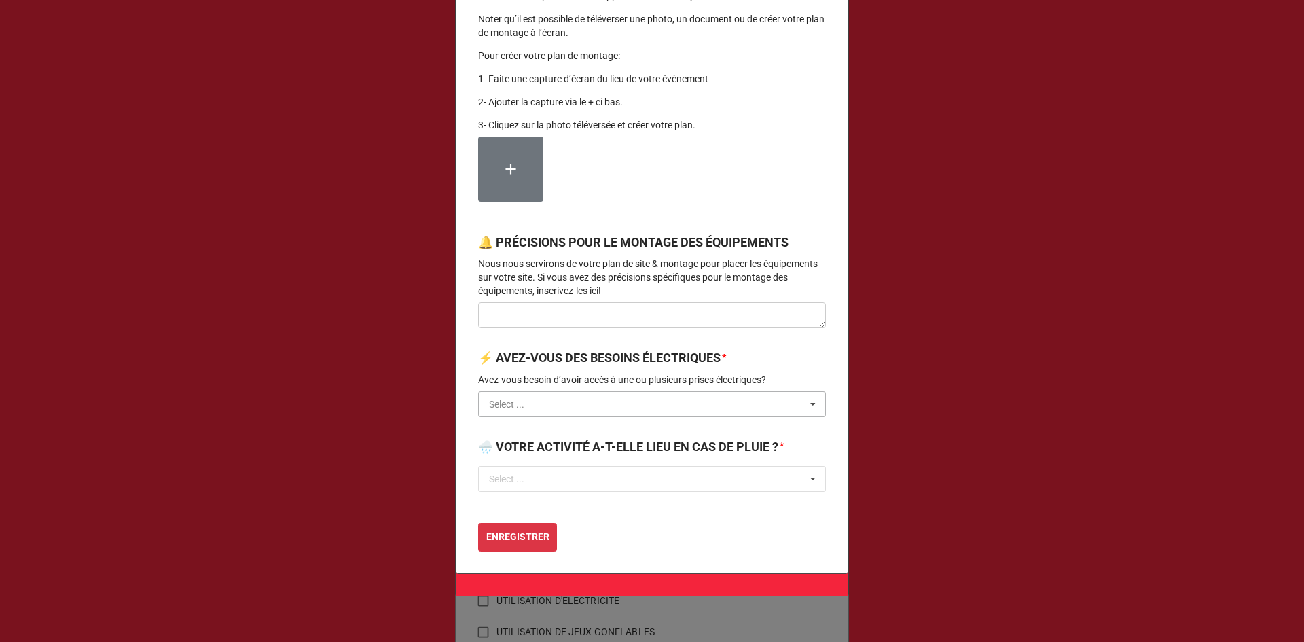
click at [524, 416] on input "text" at bounding box center [652, 404] width 346 height 24
click at [524, 466] on div "NON" at bounding box center [652, 453] width 346 height 25
click at [517, 483] on div "Select ..." at bounding box center [506, 479] width 35 height 10
click at [514, 516] on div "OUI" at bounding box center [652, 503] width 346 height 25
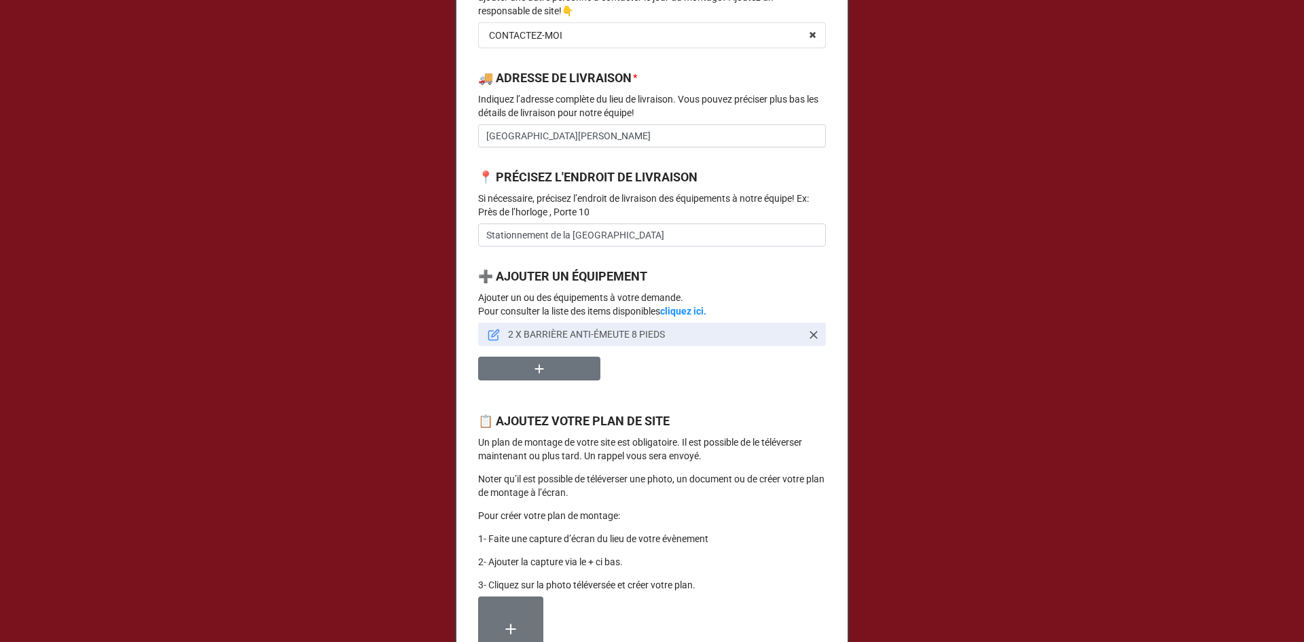
scroll to position [747, 0]
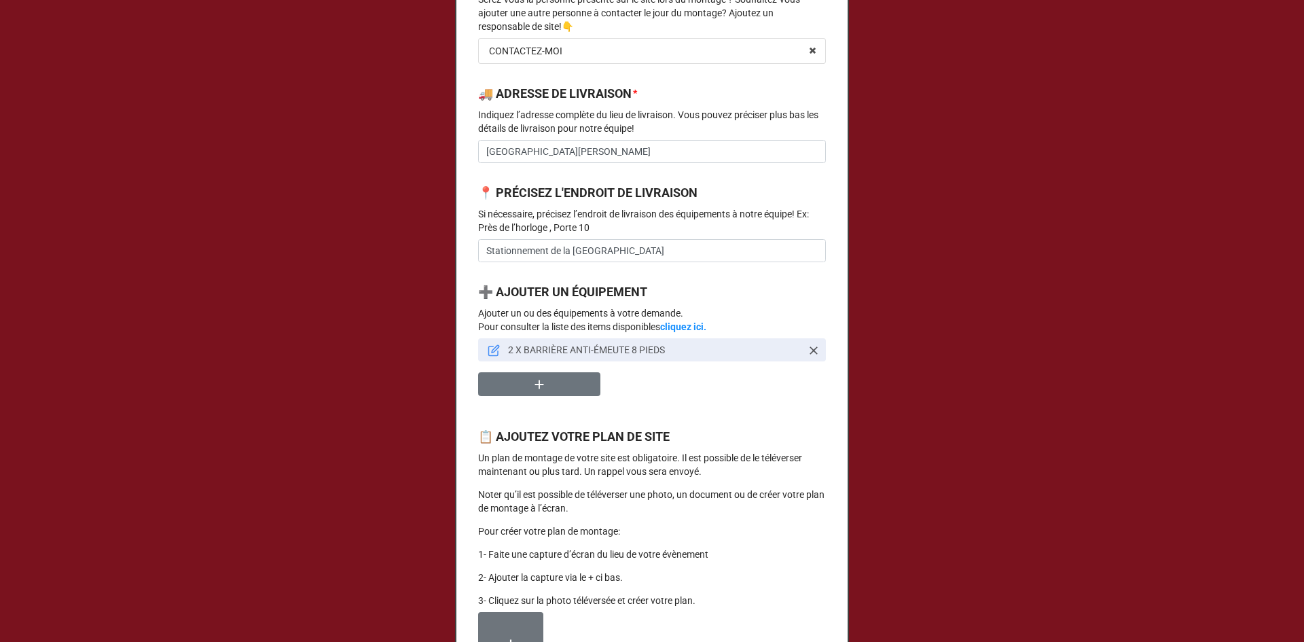
click at [517, 356] on p "2 X BARRIÈRE ANTI-ÉMEUTE 8 PIEDS" at bounding box center [654, 350] width 293 height 14
click at [812, 354] on icon at bounding box center [813, 350] width 8 height 8
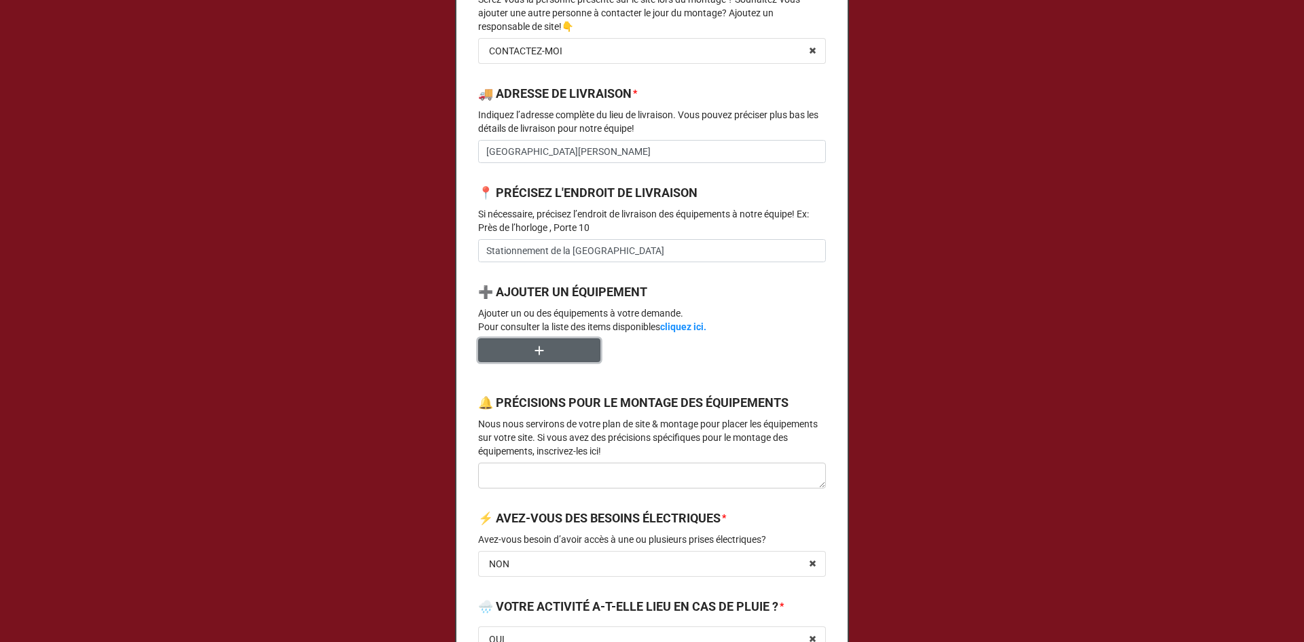
click at [555, 362] on button "button" at bounding box center [539, 350] width 122 height 24
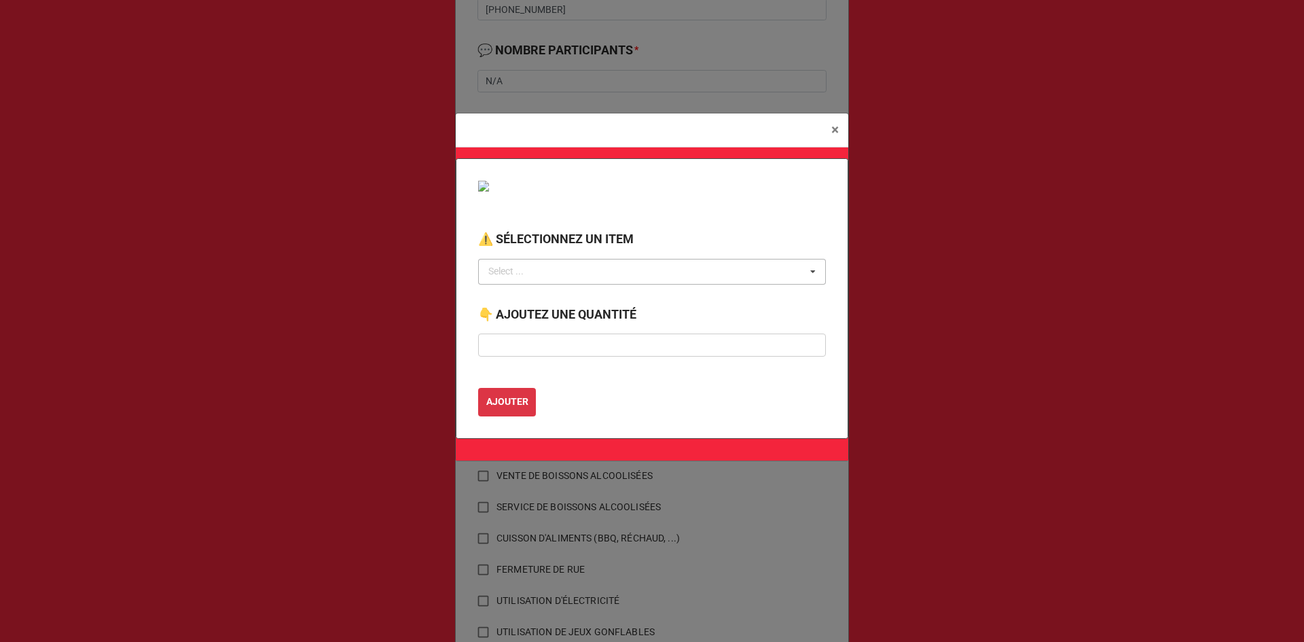
click at [553, 273] on div "Select ... No results found." at bounding box center [652, 272] width 348 height 26
type input "barriè"
click at [580, 295] on span "BARRIÈRE ANTI-ÉMEUTE 8 PIEDS" at bounding box center [560, 296] width 141 height 11
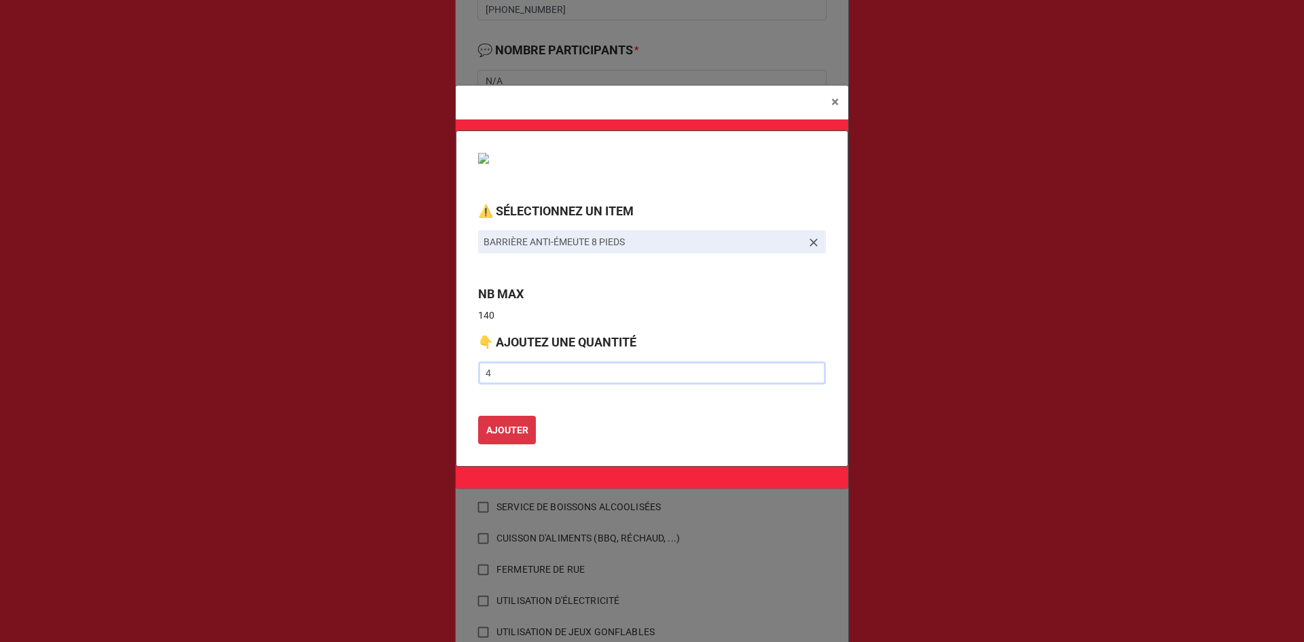
type input "4"
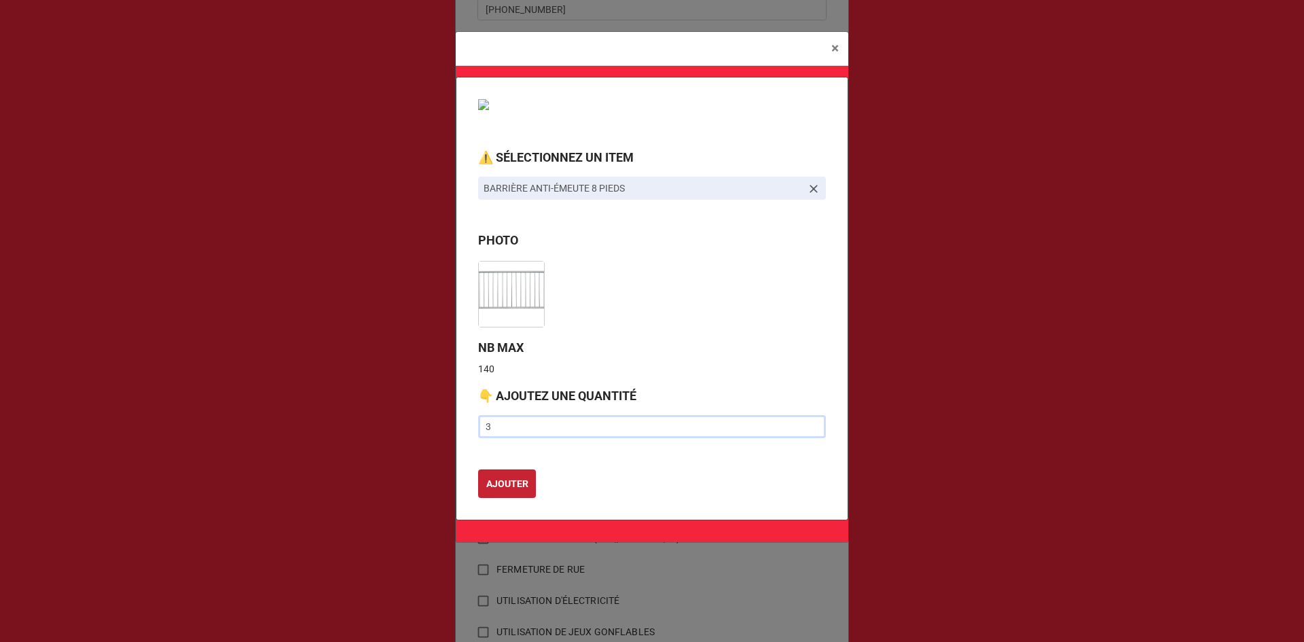
type input "3"
click at [513, 485] on b "AJOUTER" at bounding box center [507, 484] width 42 height 14
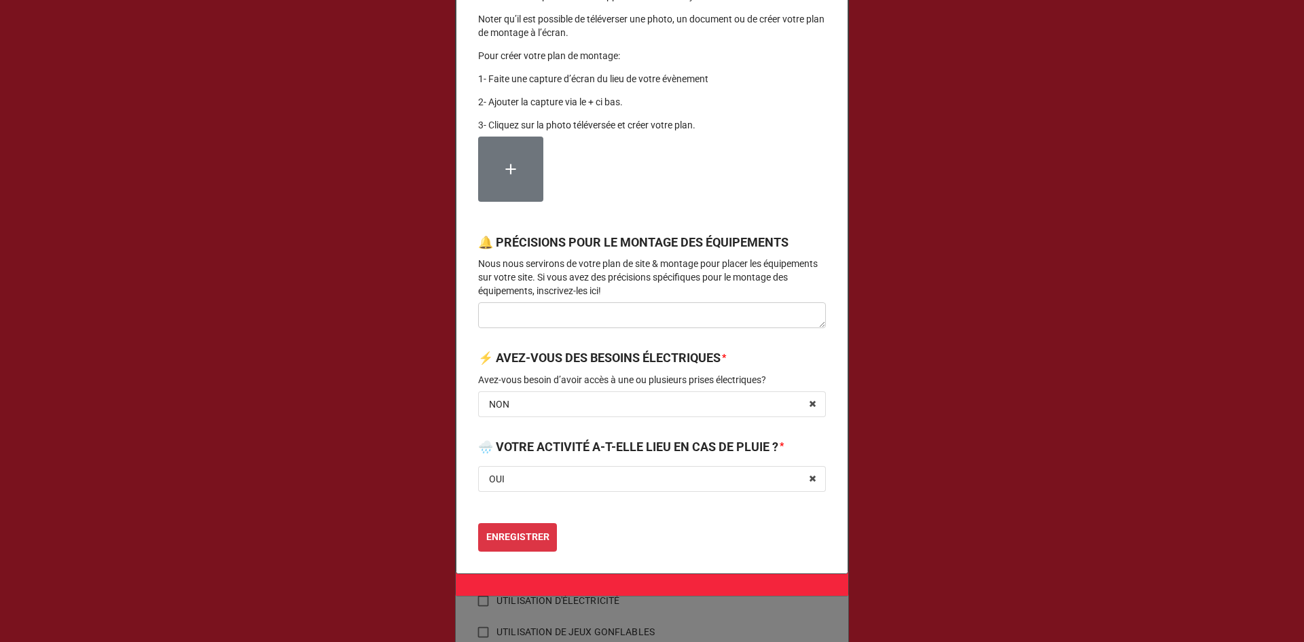
scroll to position [1281, 0]
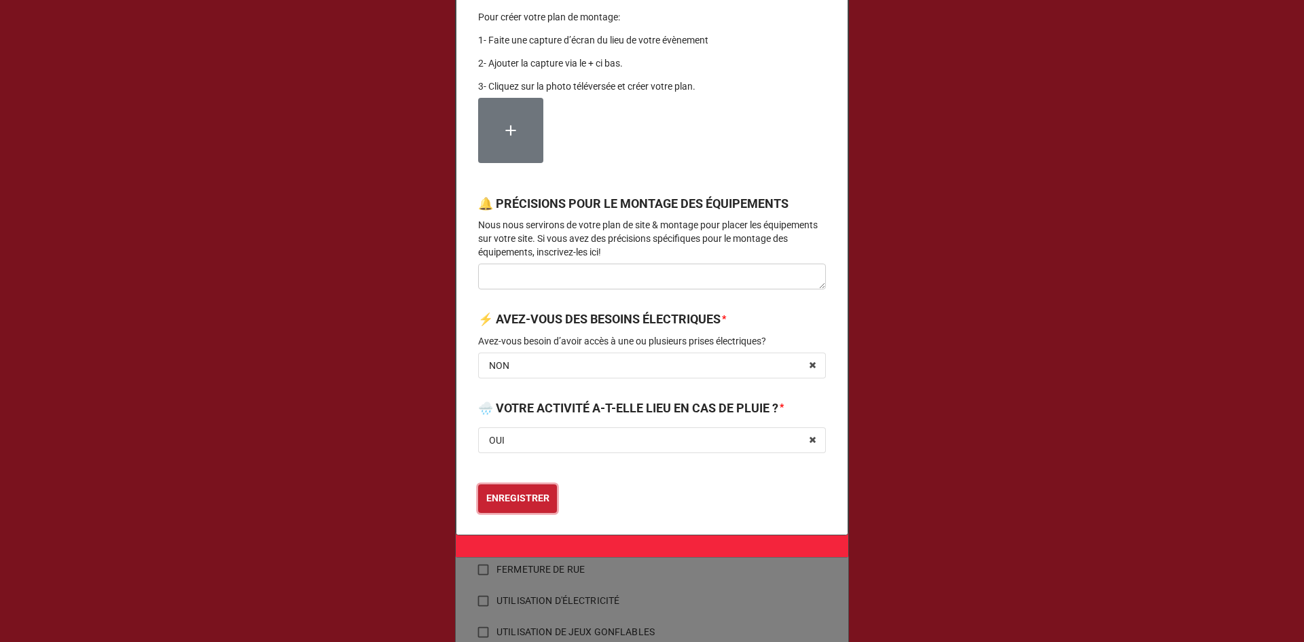
click at [517, 496] on b "ENREGISTRER" at bounding box center [517, 498] width 63 height 14
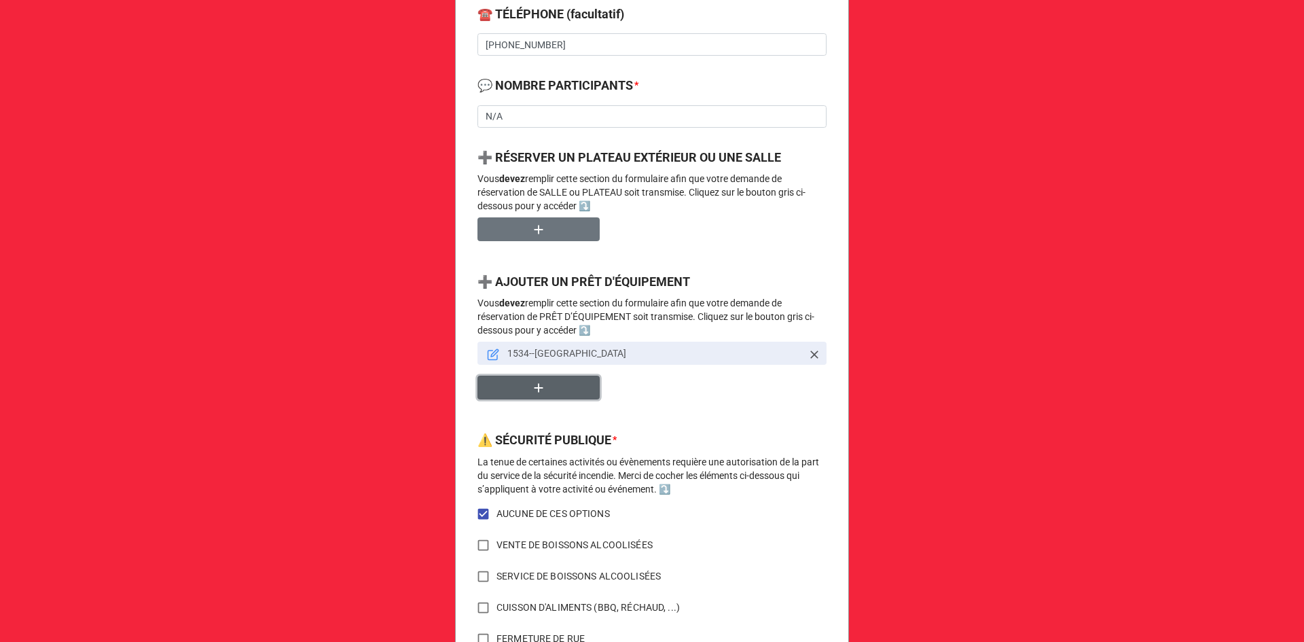
scroll to position [544, 0]
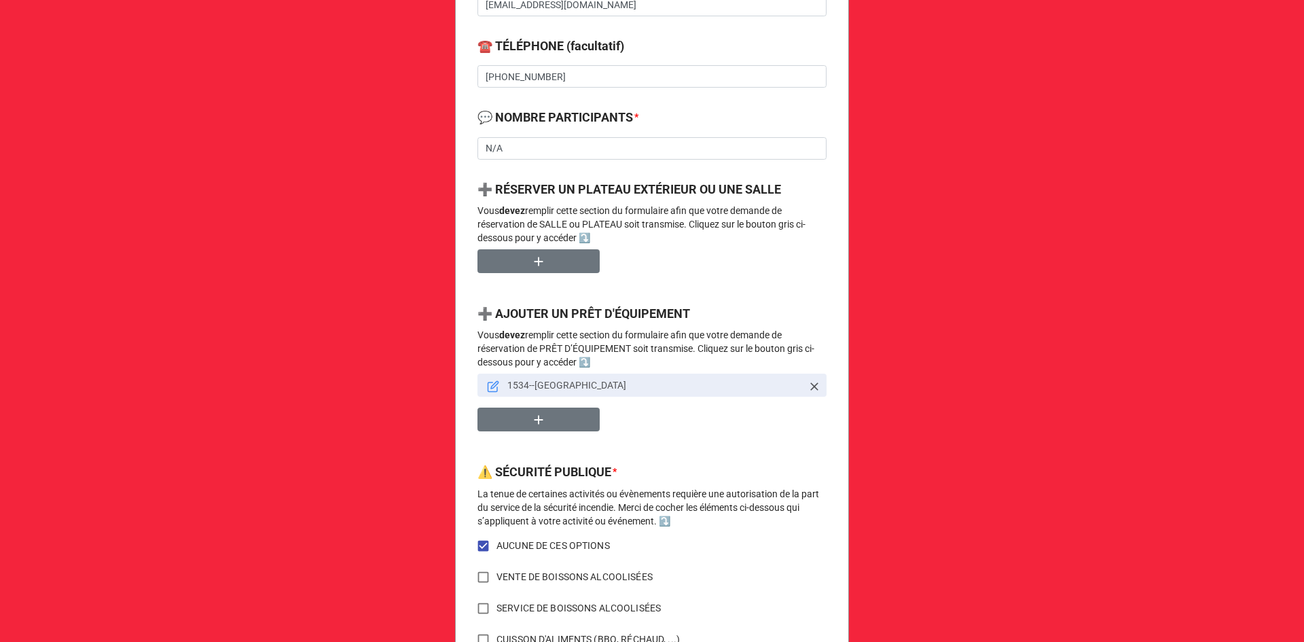
click at [488, 391] on icon at bounding box center [493, 386] width 12 height 12
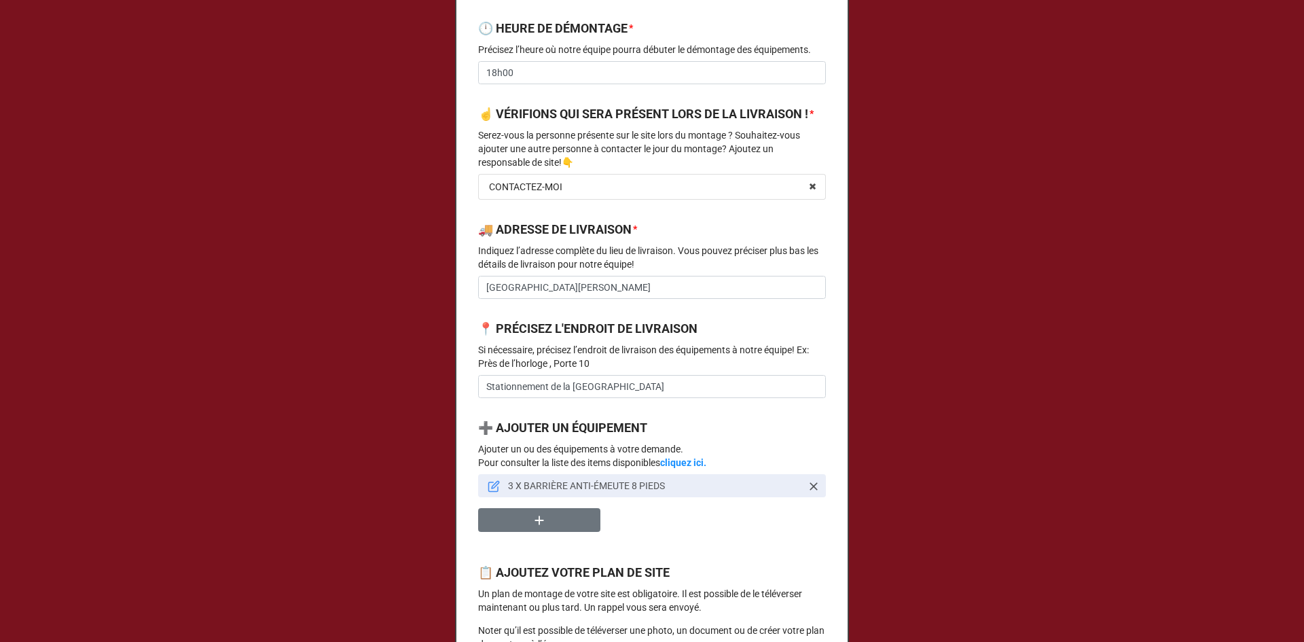
scroll to position [1019, 0]
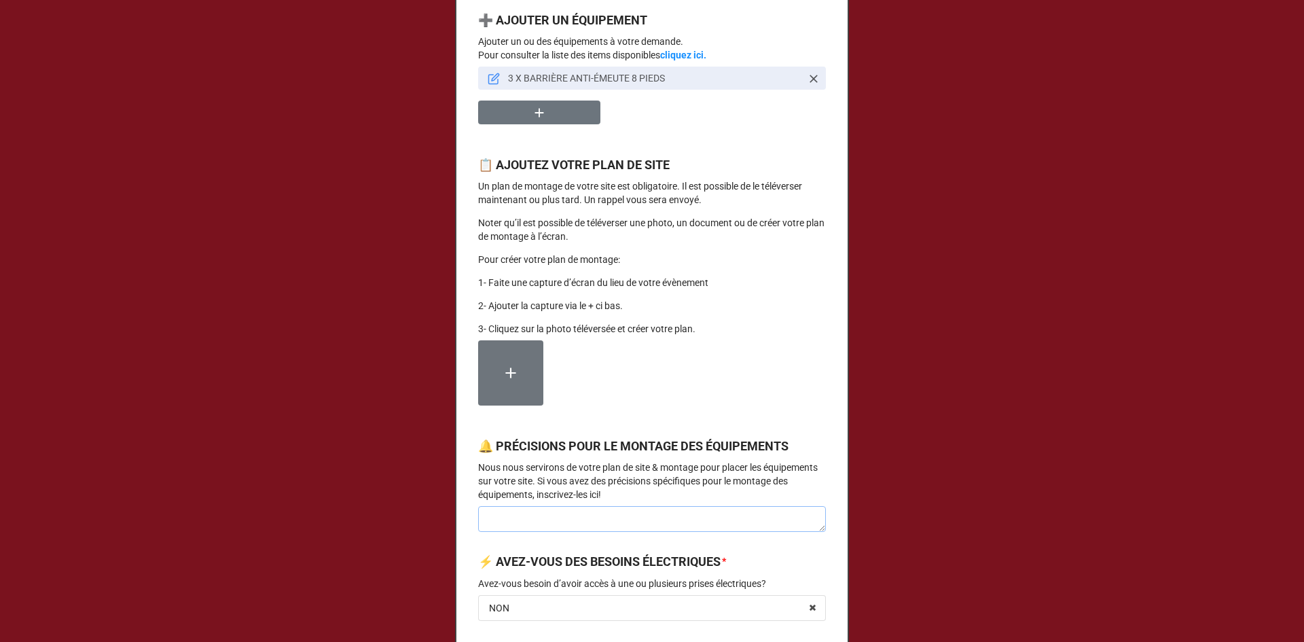
click at [511, 532] on textarea at bounding box center [652, 519] width 348 height 26
type textarea "x"
type textarea "F"
type textarea "x"
type textarea "Fe"
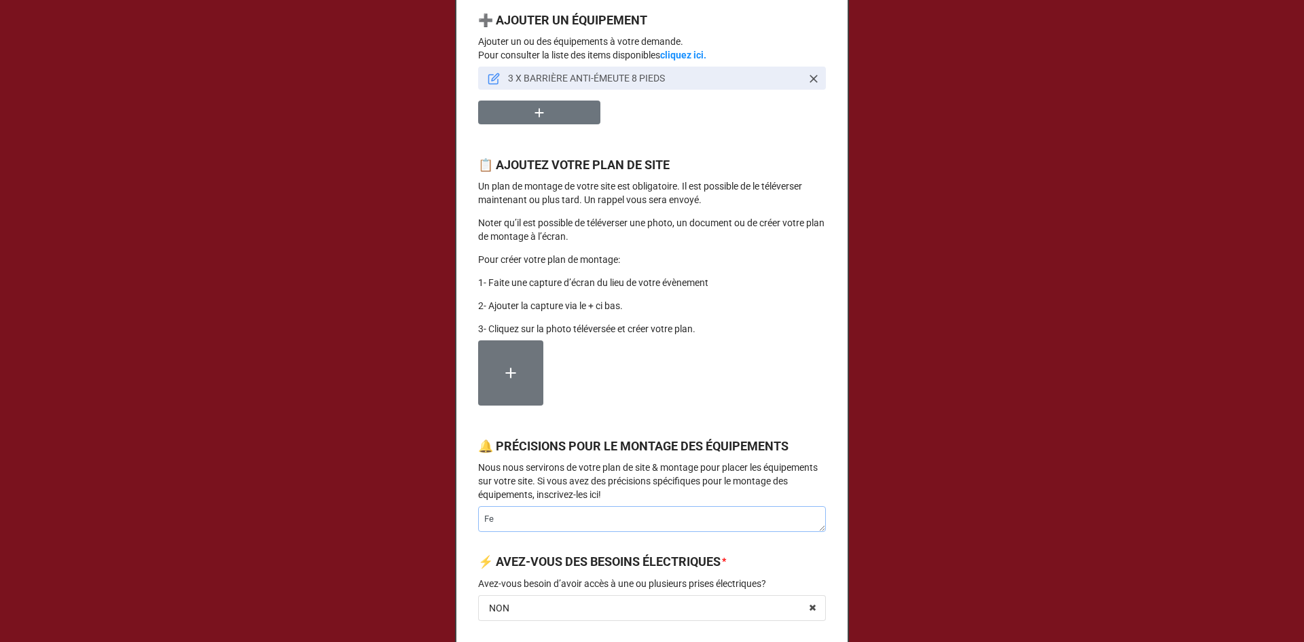
type textarea "x"
type textarea "Fer"
type textarea "x"
type textarea "Ferm"
type textarea "x"
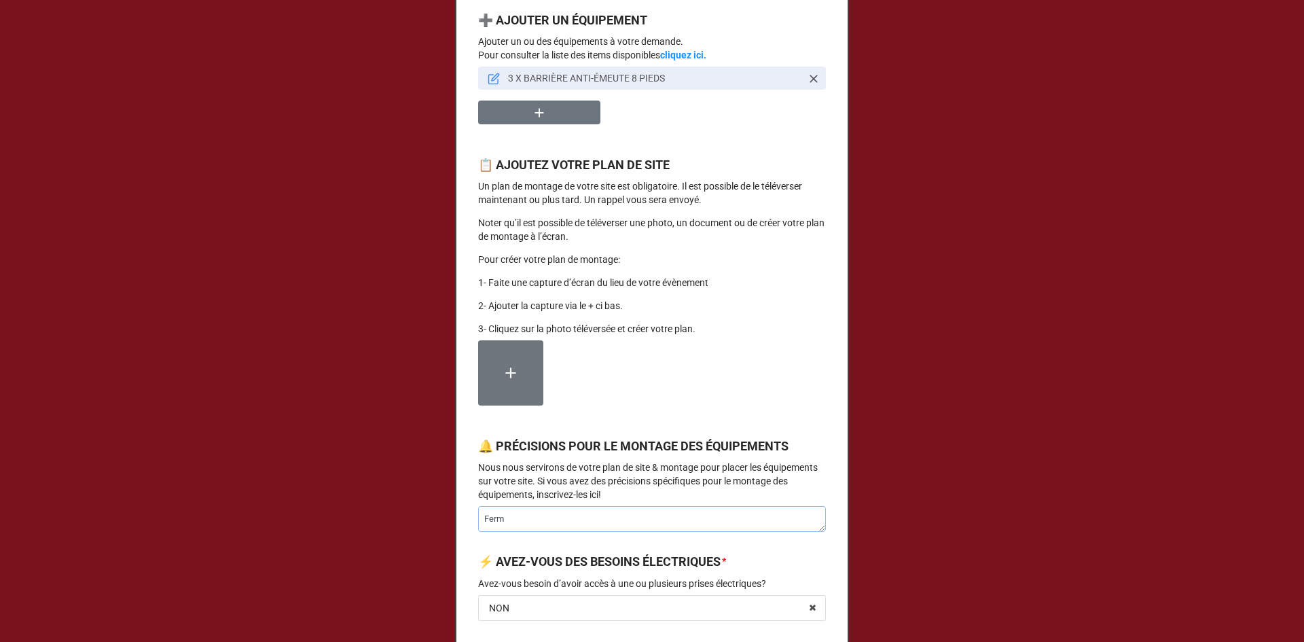
type textarea "Ferme"
type textarea "x"
type textarea "Fermer"
type textarea "x"
type textarea "Ferme"
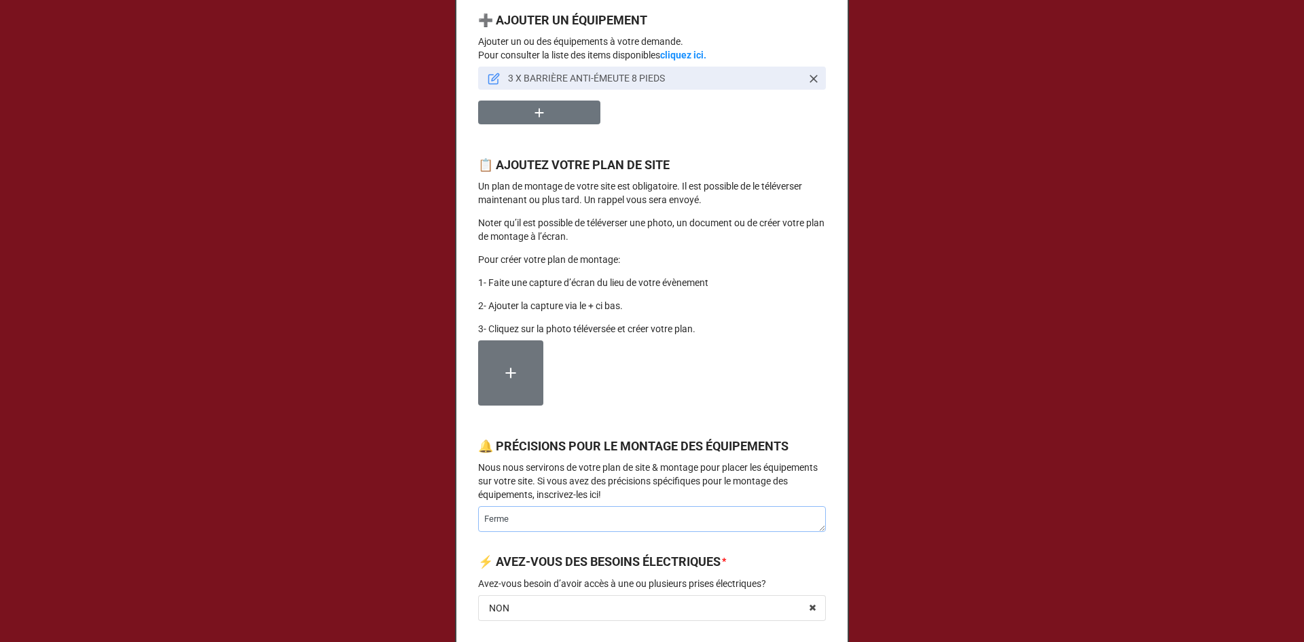
type textarea "x"
type textarea "Ferm"
type textarea "x"
type textarea "Fer"
type textarea "x"
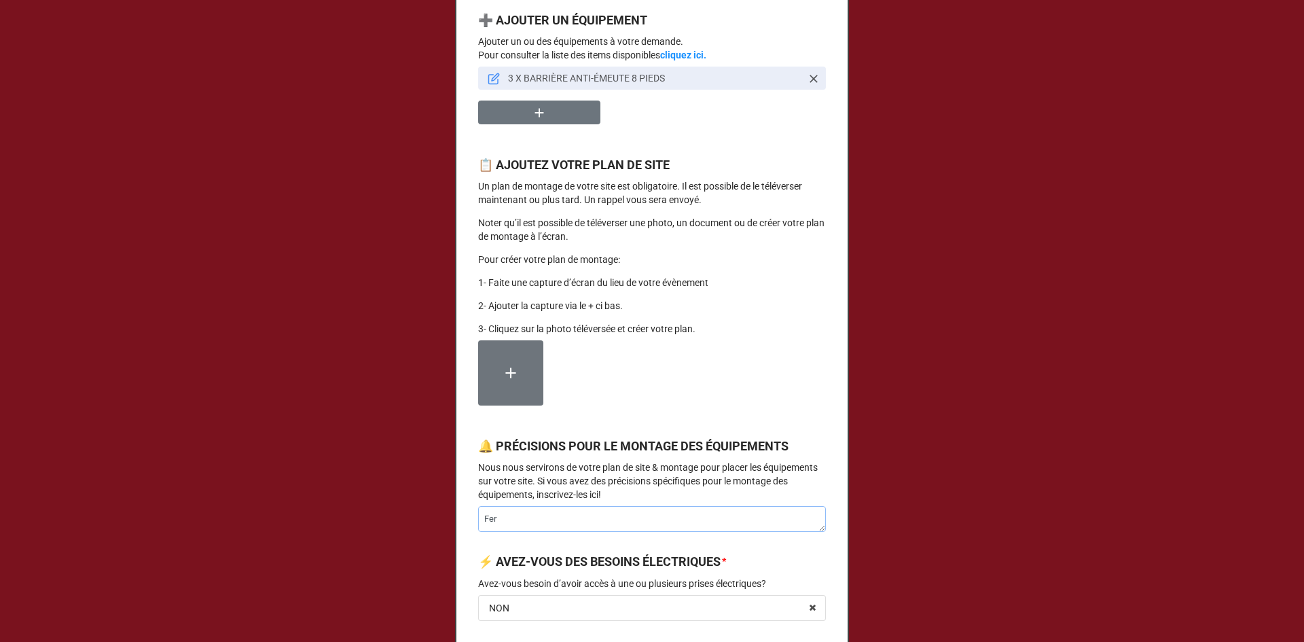
type textarea "Fe"
type textarea "x"
type textarea "F"
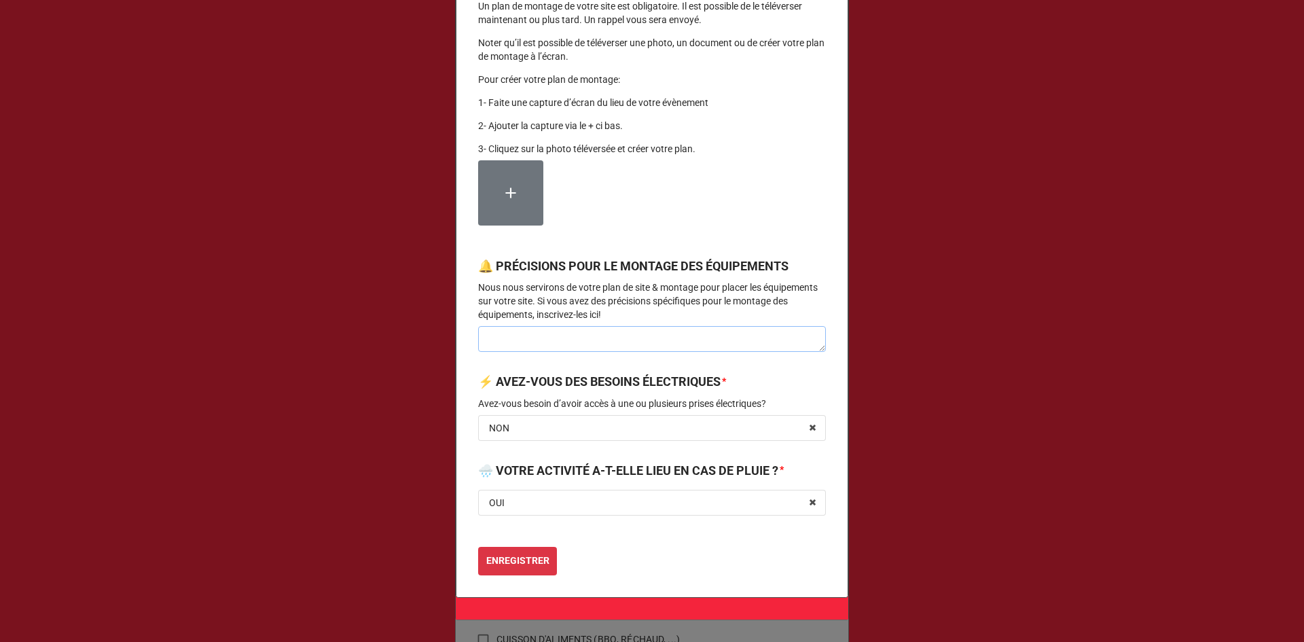
scroll to position [1281, 0]
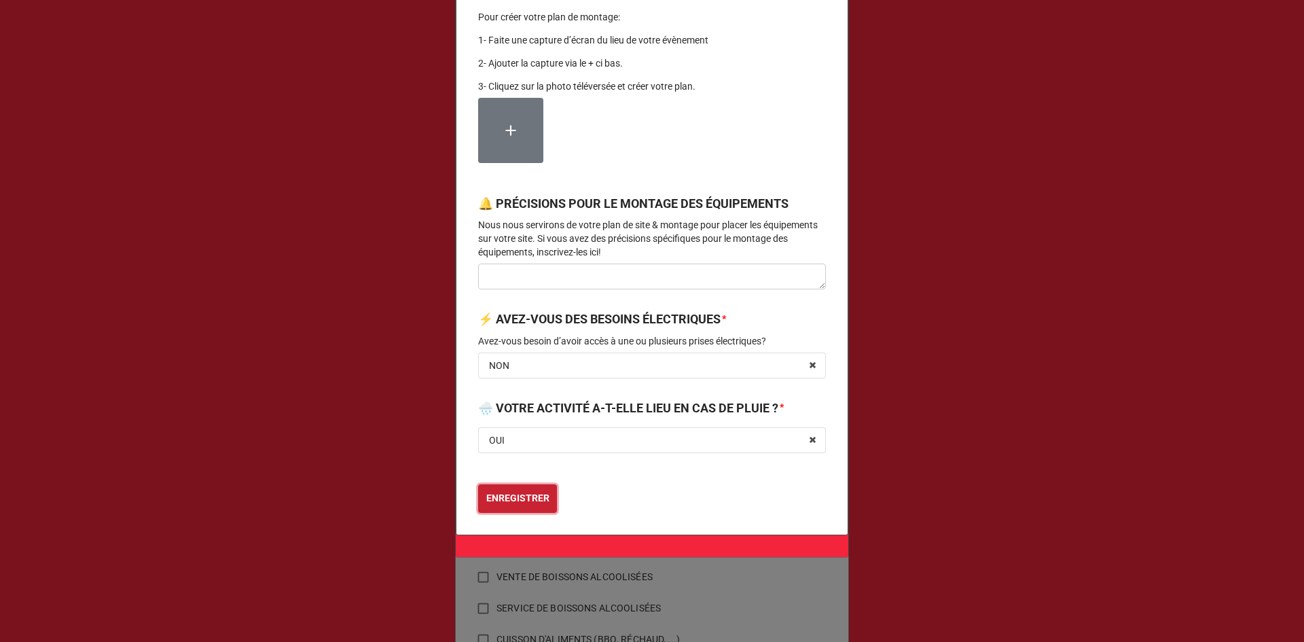
click at [517, 499] on b "ENREGISTRER" at bounding box center [517, 498] width 63 height 14
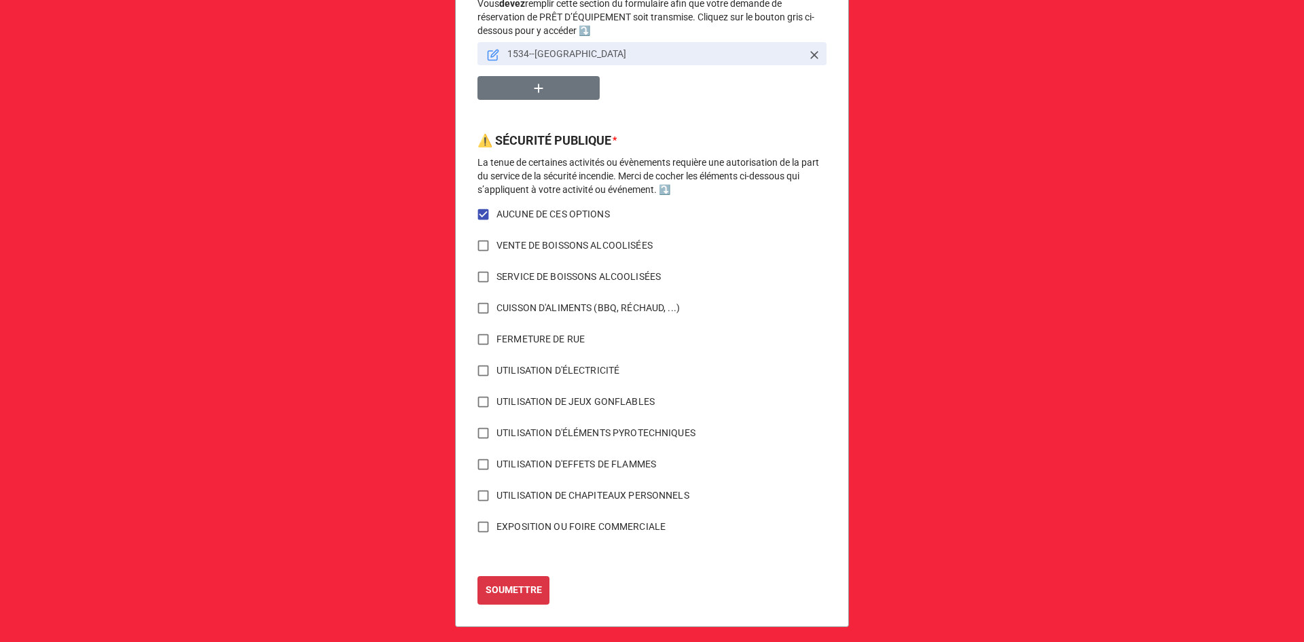
scroll to position [883, 0]
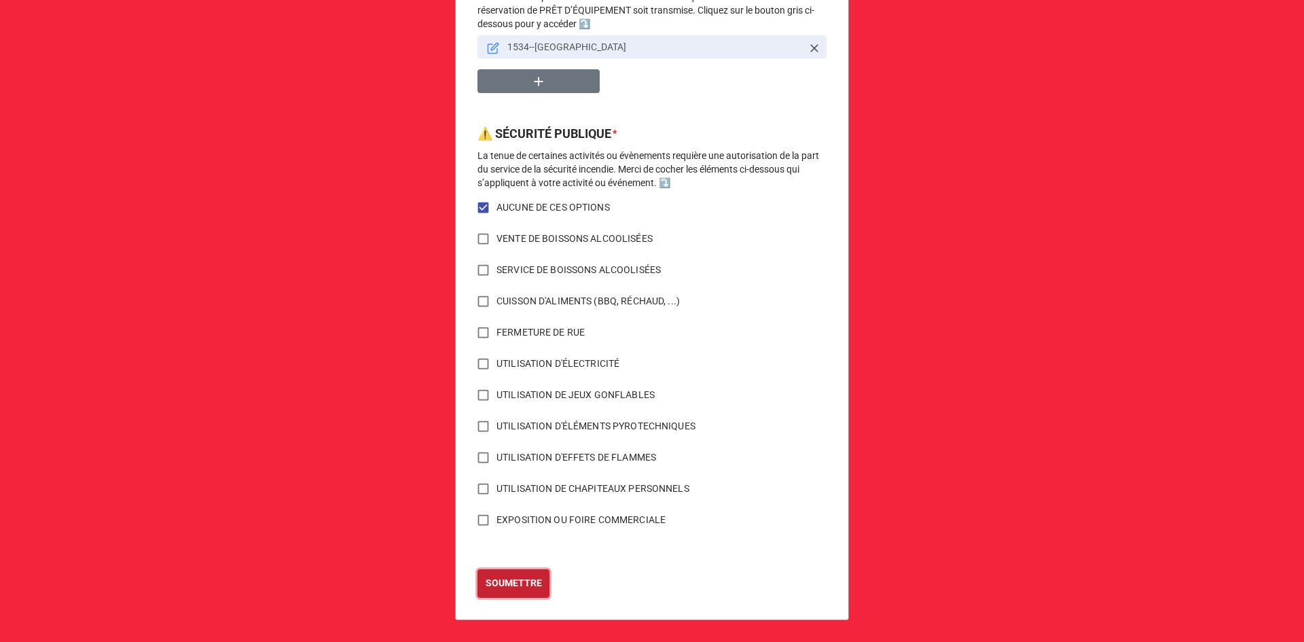
click at [513, 580] on b "SOUMETTRE" at bounding box center [513, 583] width 56 height 14
